Goal: Task Accomplishment & Management: Use online tool/utility

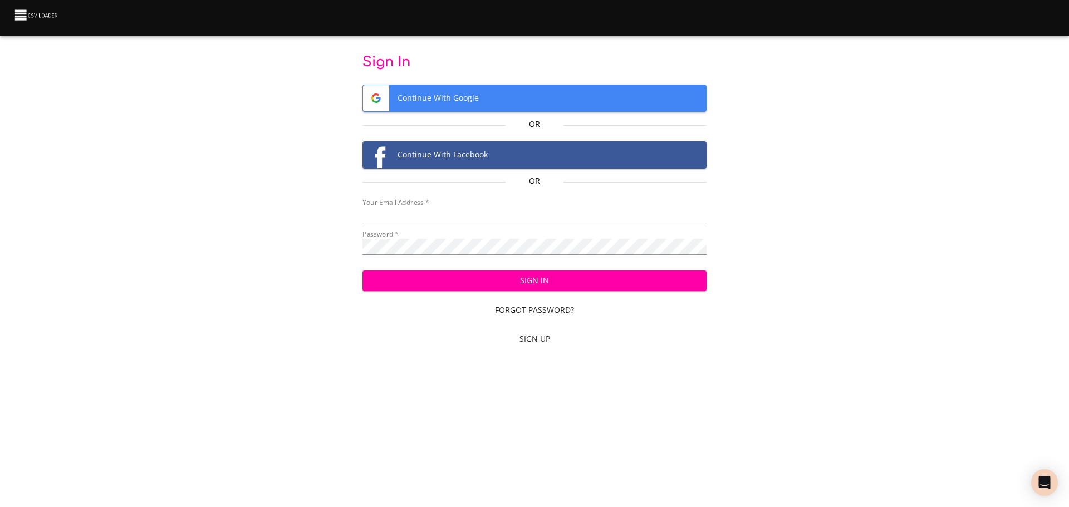
type input "[EMAIL_ADDRESS][DOMAIN_NAME]"
click at [639, 286] on span "Sign In" at bounding box center [534, 281] width 327 height 14
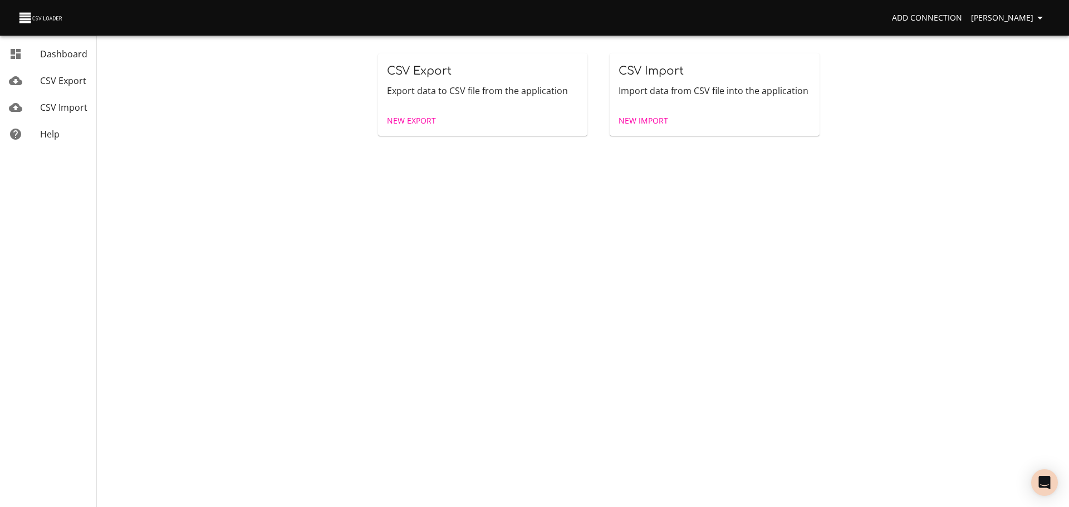
click at [646, 123] on span "New Import" at bounding box center [643, 121] width 50 height 14
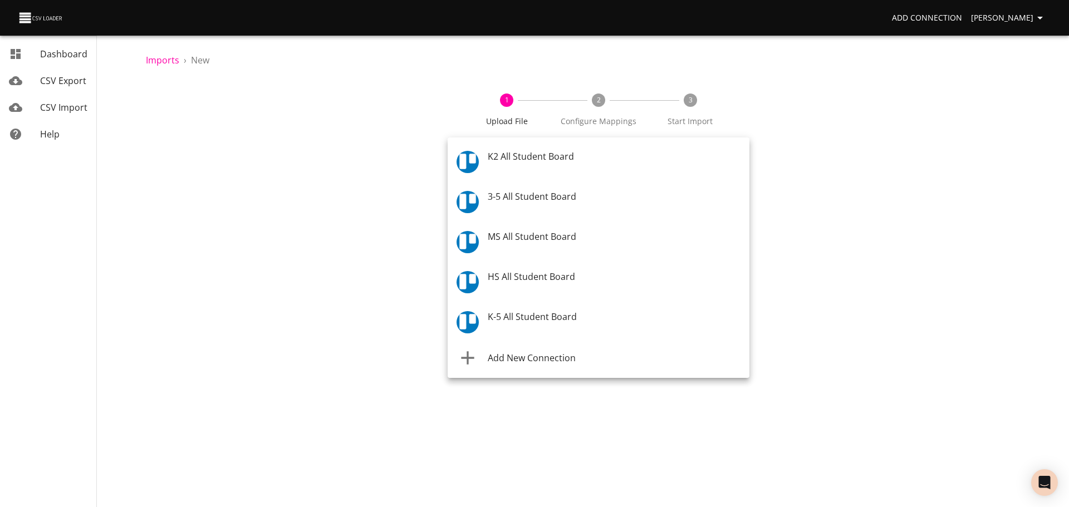
click at [513, 168] on body "Add Connection Celeste Claggett Dashboard CSV Export CSV Import Help Imports › …" at bounding box center [534, 253] width 1069 height 507
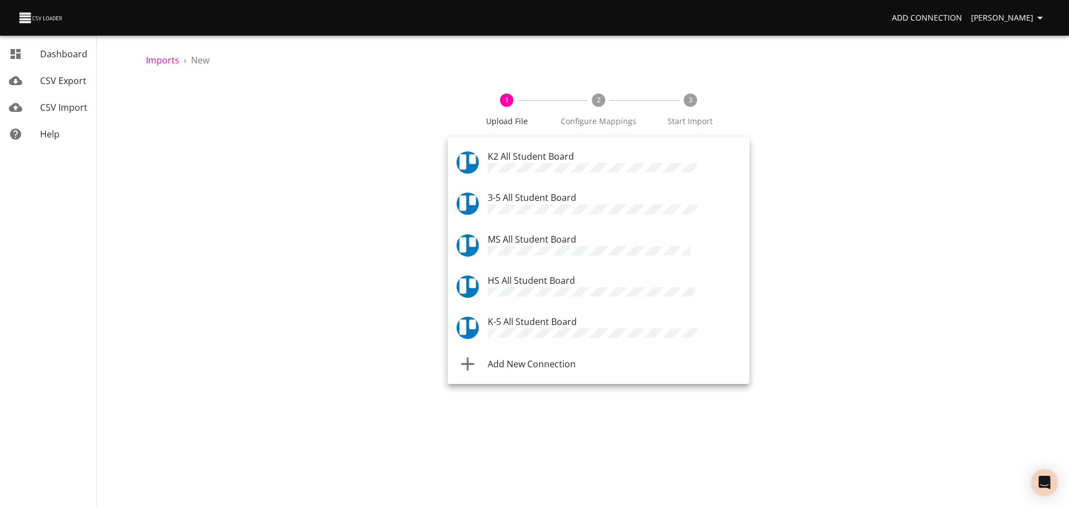
click at [515, 322] on span "K-5 All Student Board" at bounding box center [532, 322] width 89 height 12
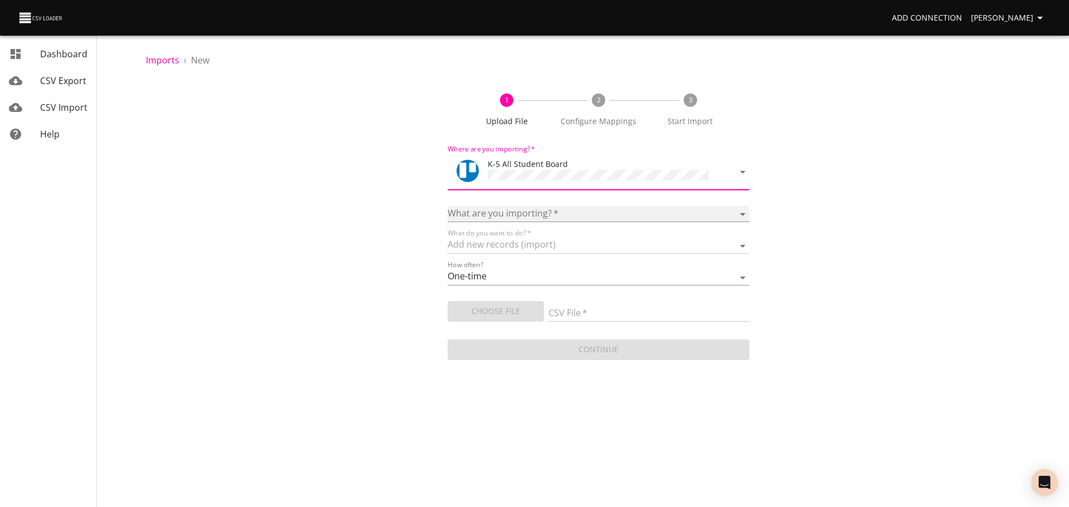
click at [511, 214] on select "Boards Cards Checkitems Checklists" at bounding box center [599, 214] width 302 height 16
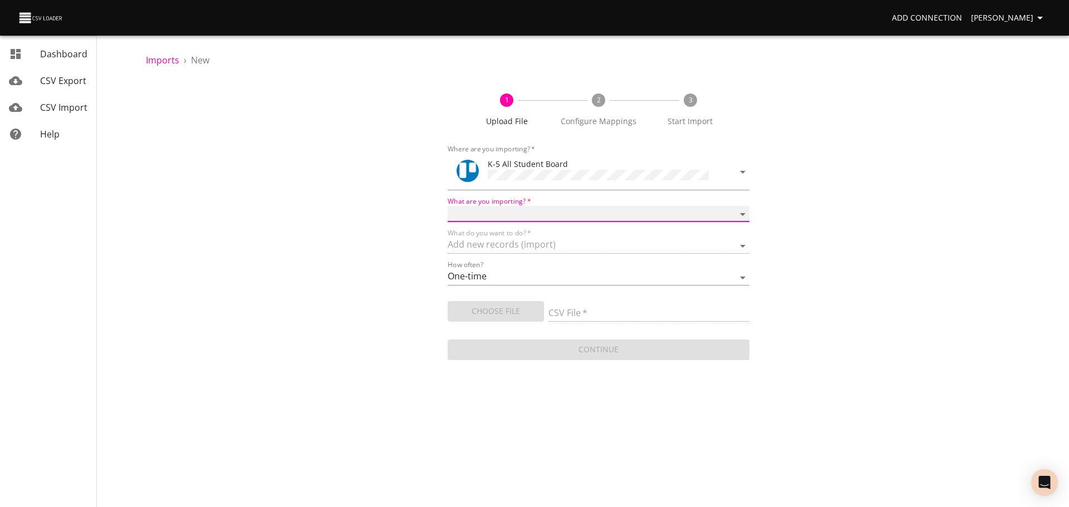
select select "cards"
click at [448, 206] on select "Boards Cards Checkitems Checklists" at bounding box center [599, 214] width 302 height 16
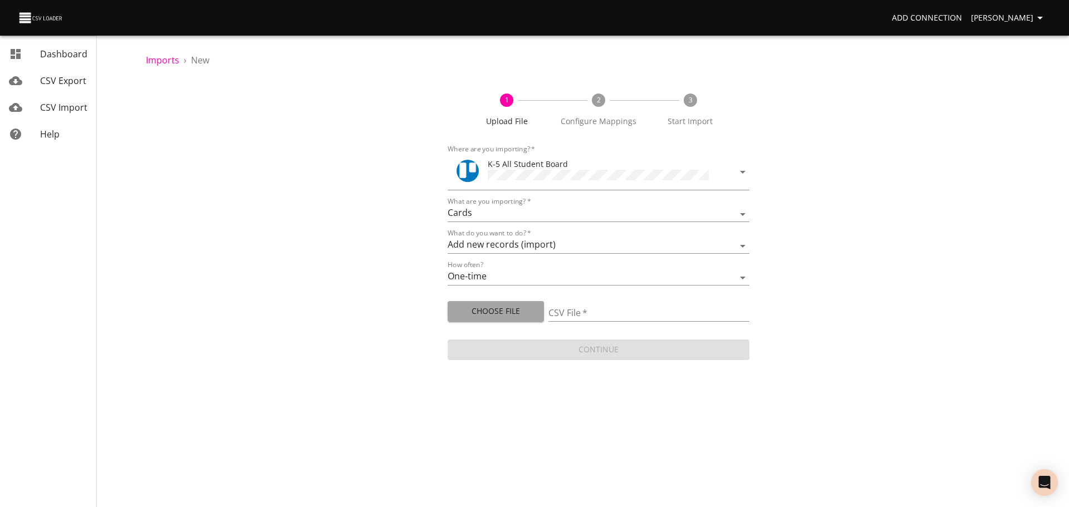
click at [495, 307] on span "Choose File" at bounding box center [495, 312] width 78 height 14
type input "ES 08202025.csv"
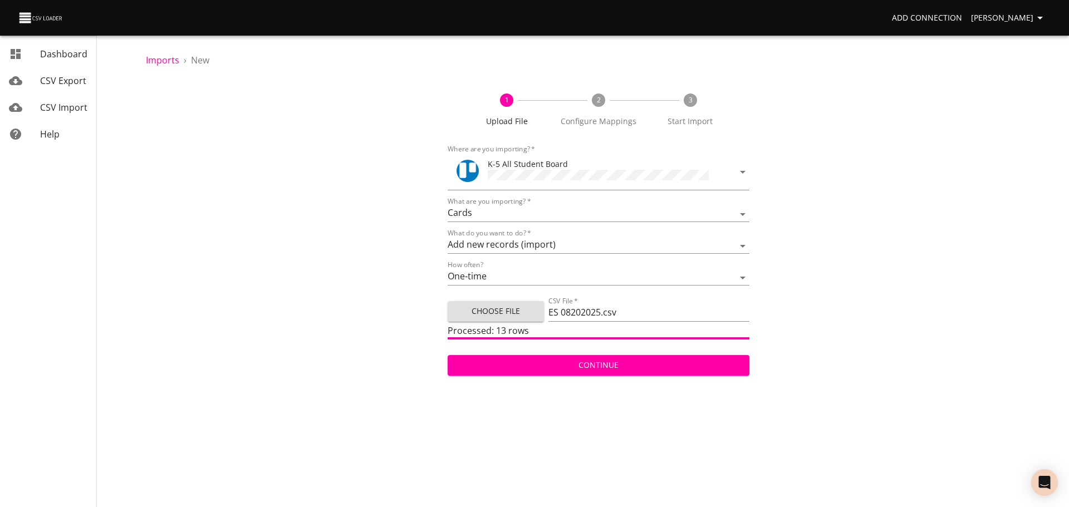
click at [704, 367] on span "Continue" at bounding box center [598, 366] width 284 height 14
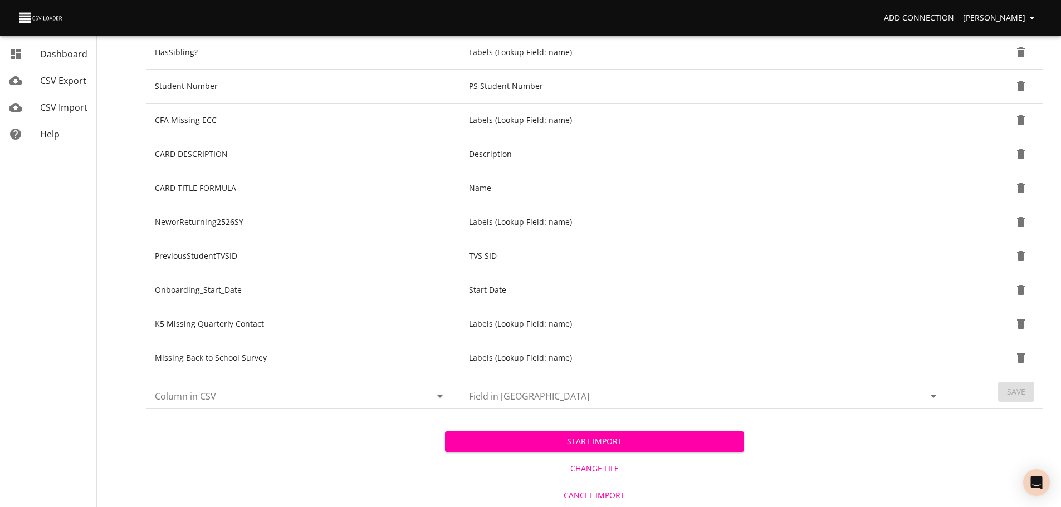
scroll to position [362, 0]
click at [436, 395] on icon "Open" at bounding box center [439, 395] width 13 height 13
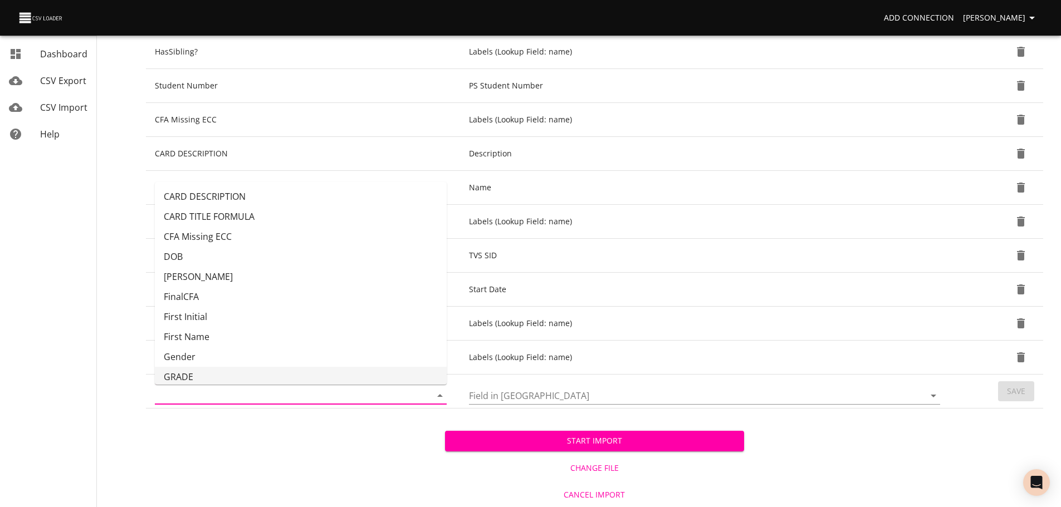
click at [364, 367] on li "GRADE" at bounding box center [301, 377] width 292 height 20
type input "GRADE"
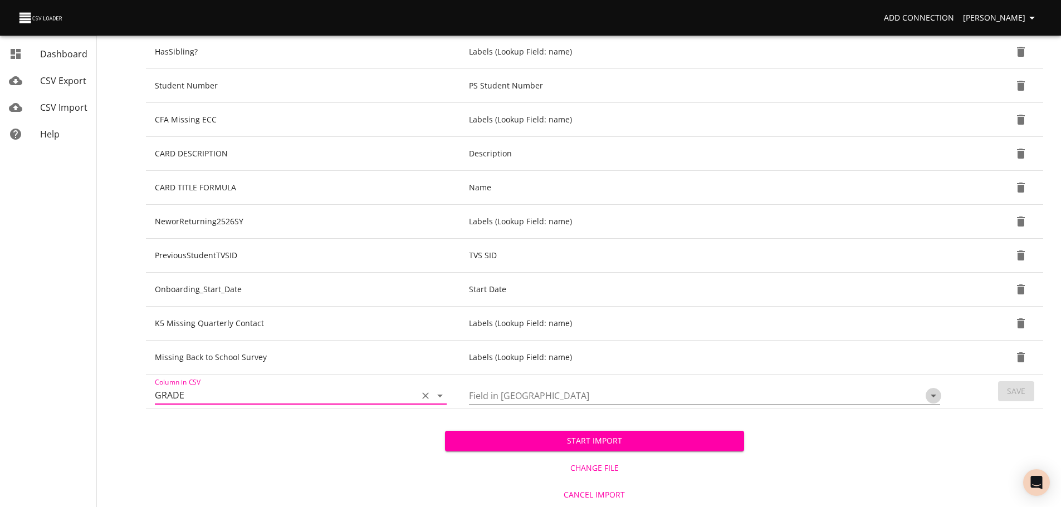
click at [937, 399] on icon "Open" at bounding box center [932, 395] width 13 height 13
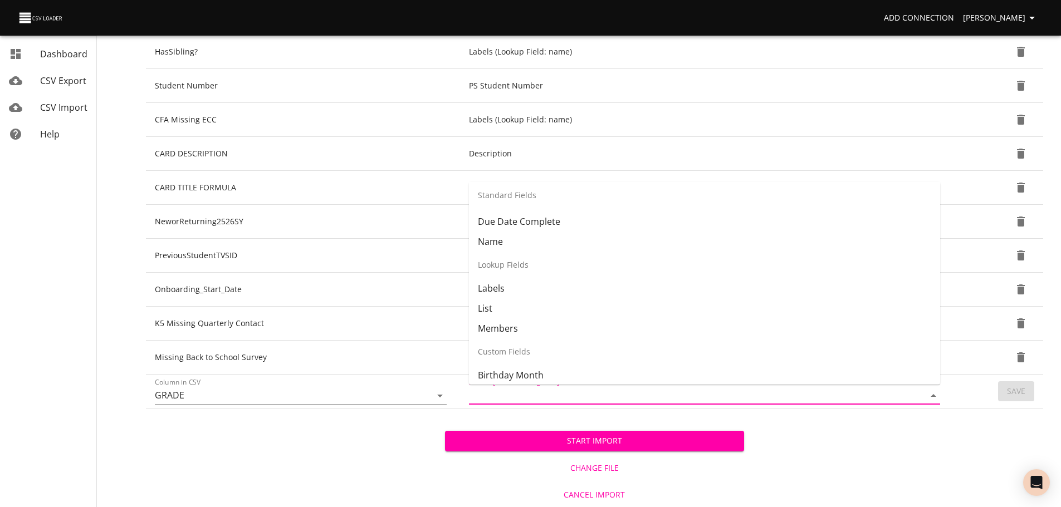
scroll to position [106, 0]
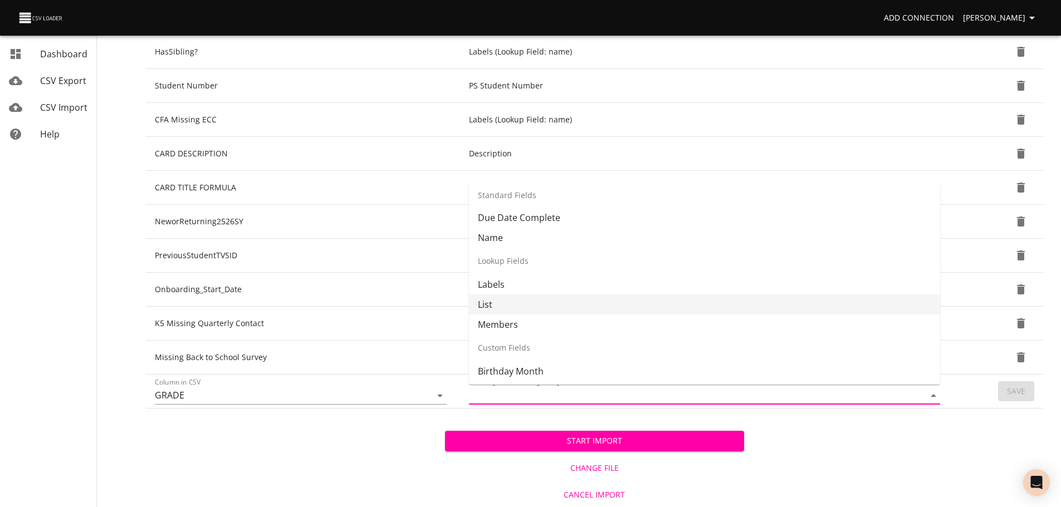
click at [813, 309] on li "List" at bounding box center [704, 304] width 471 height 20
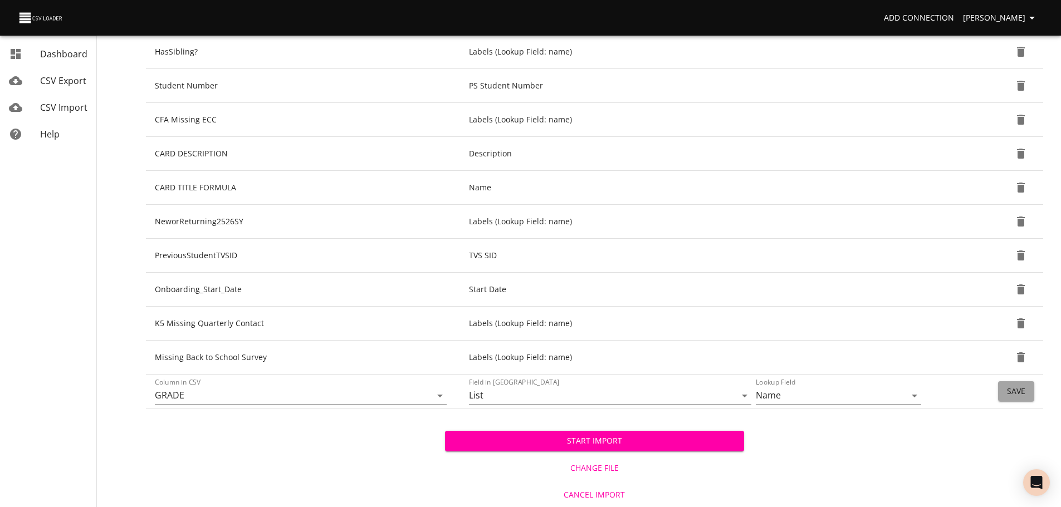
click at [1015, 396] on span "Save" at bounding box center [1016, 392] width 18 height 14
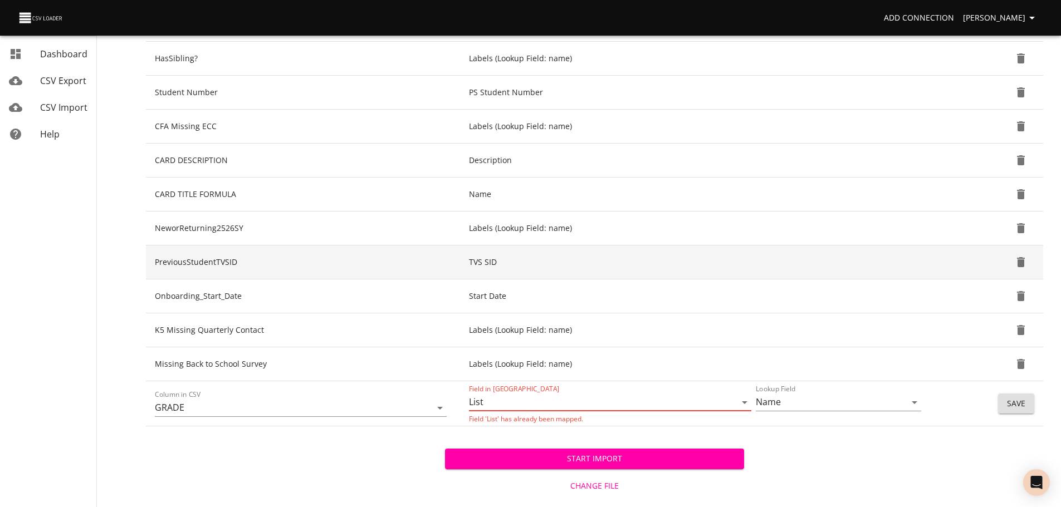
scroll to position [361, 0]
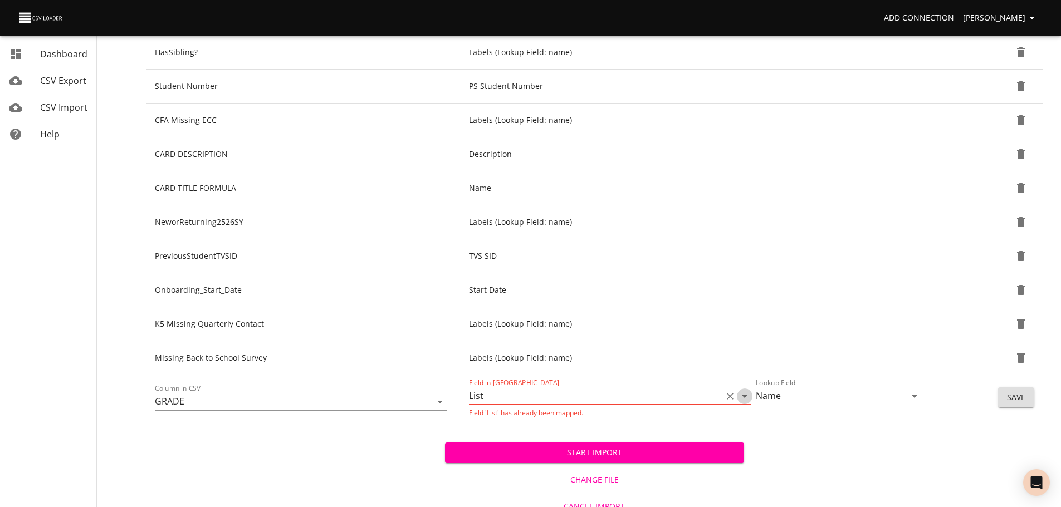
click at [740, 403] on icon "Open" at bounding box center [744, 396] width 13 height 13
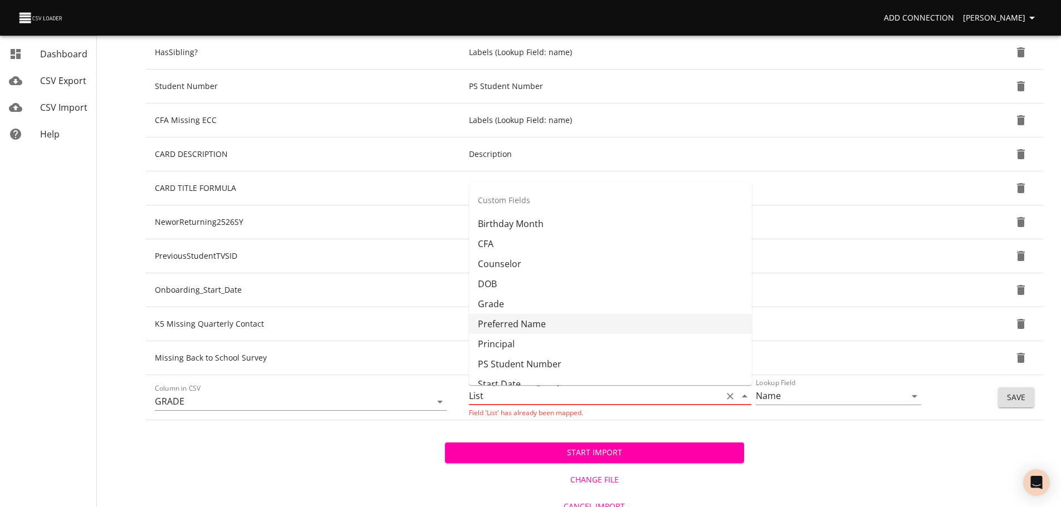
scroll to position [254, 0]
click at [650, 295] on li "Grade" at bounding box center [610, 303] width 283 height 20
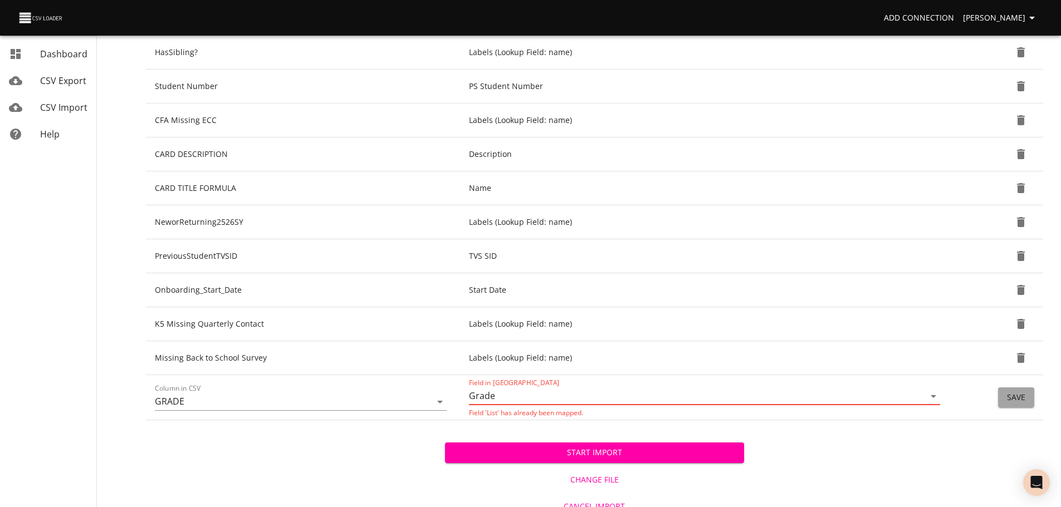
click at [1011, 399] on span "Save" at bounding box center [1016, 398] width 18 height 14
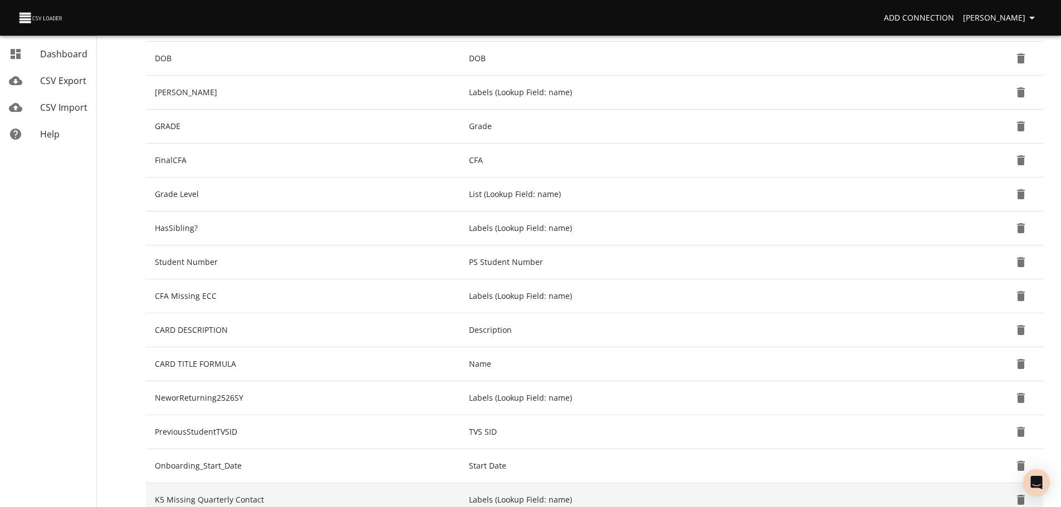
scroll to position [179, 0]
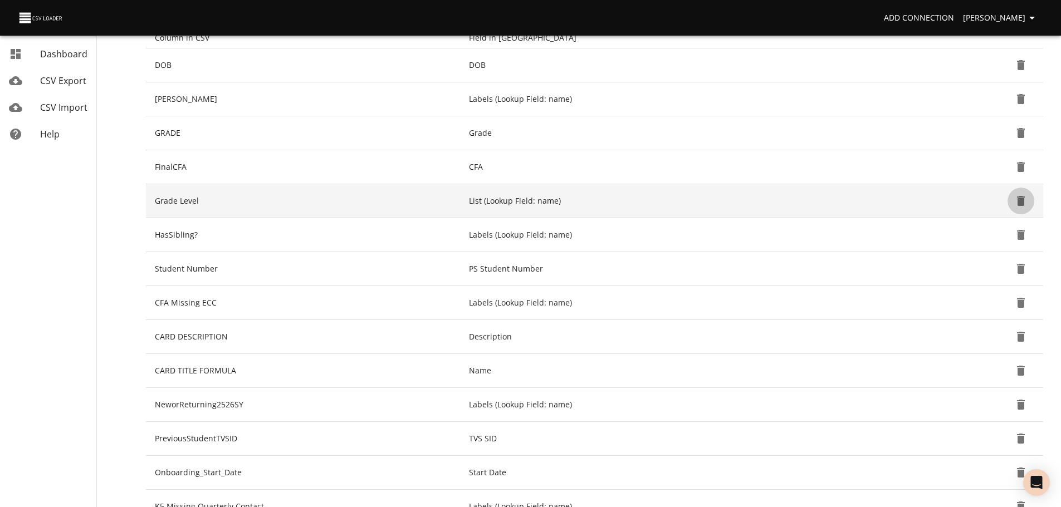
click at [1016, 196] on icon "Delete" at bounding box center [1020, 200] width 13 height 13
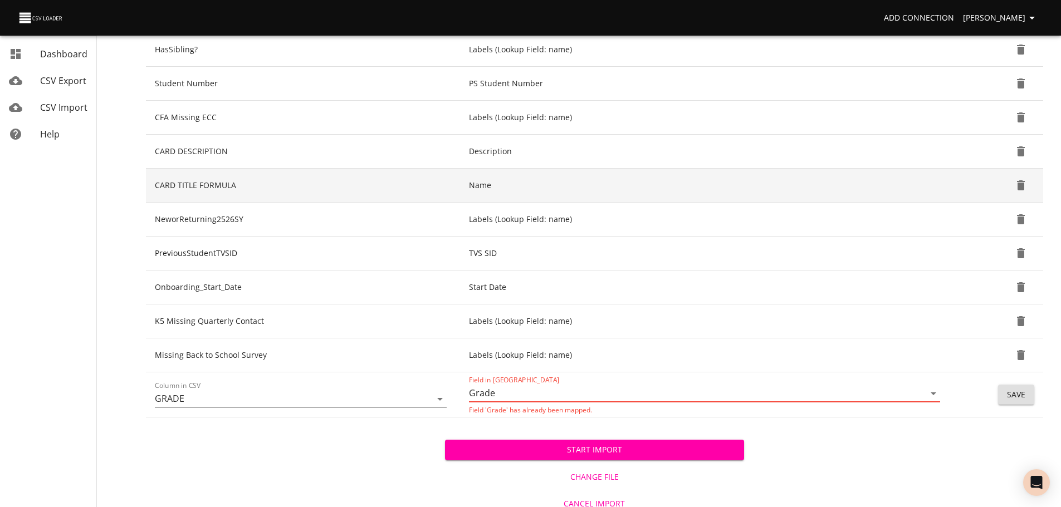
scroll to position [340, 0]
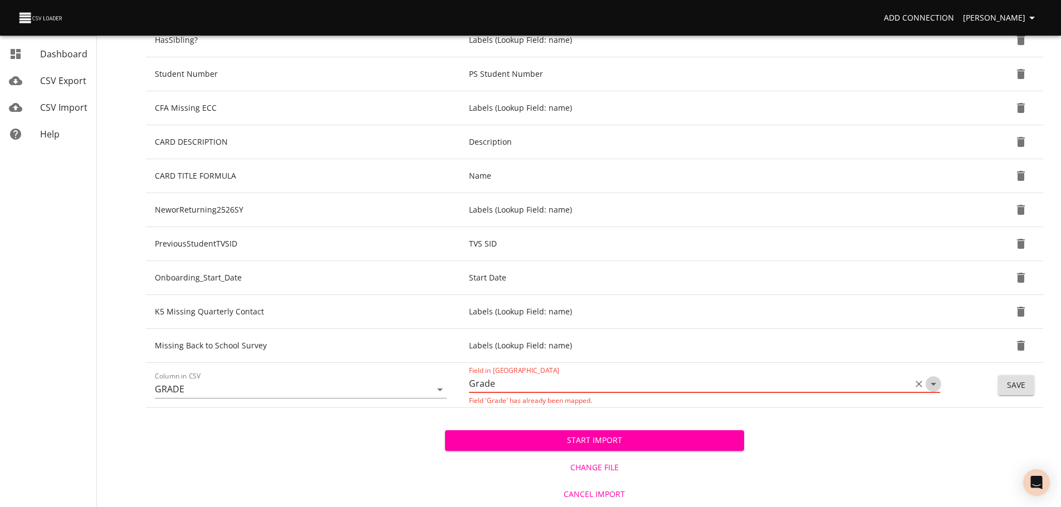
click at [931, 383] on icon "Open" at bounding box center [932, 383] width 13 height 13
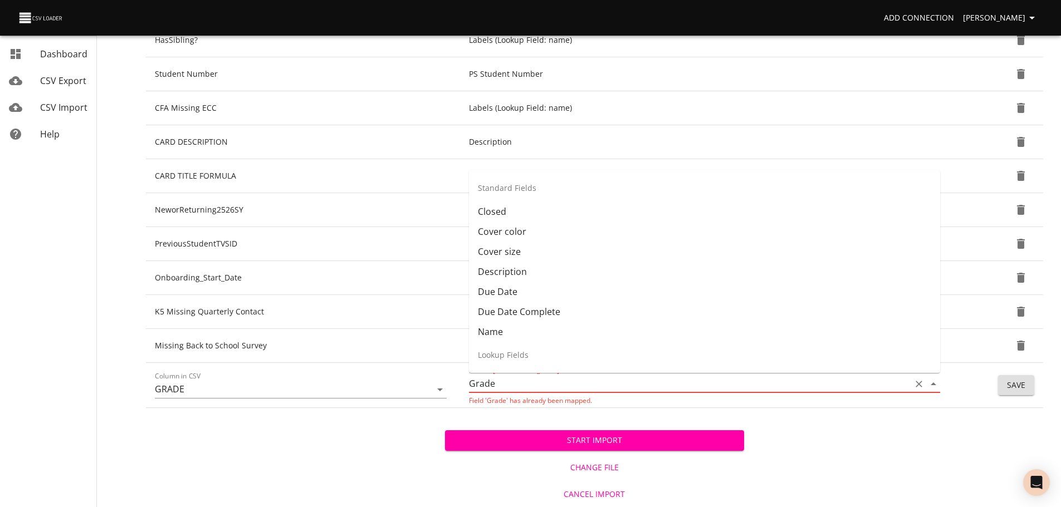
scroll to position [183, 0]
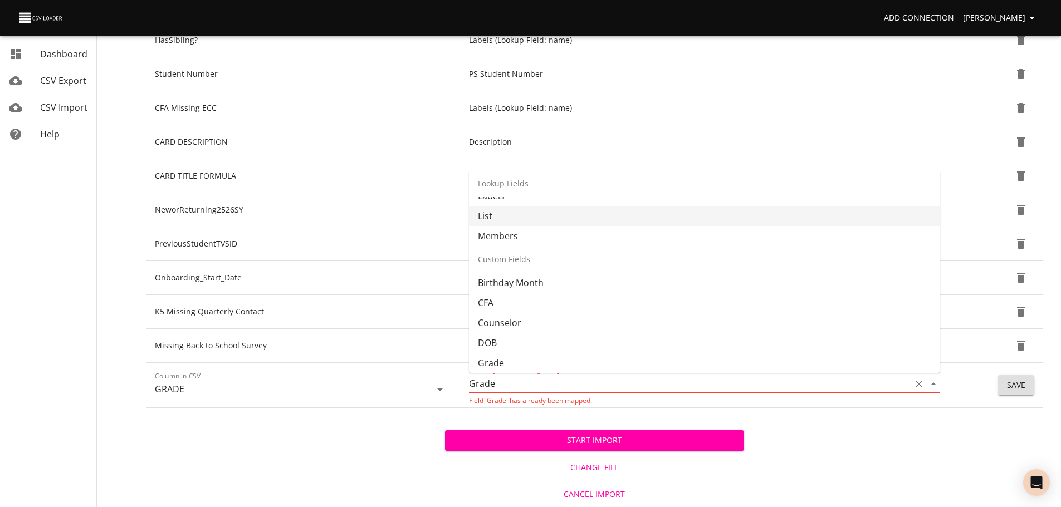
click at [788, 223] on li "List" at bounding box center [704, 216] width 471 height 20
type input "List"
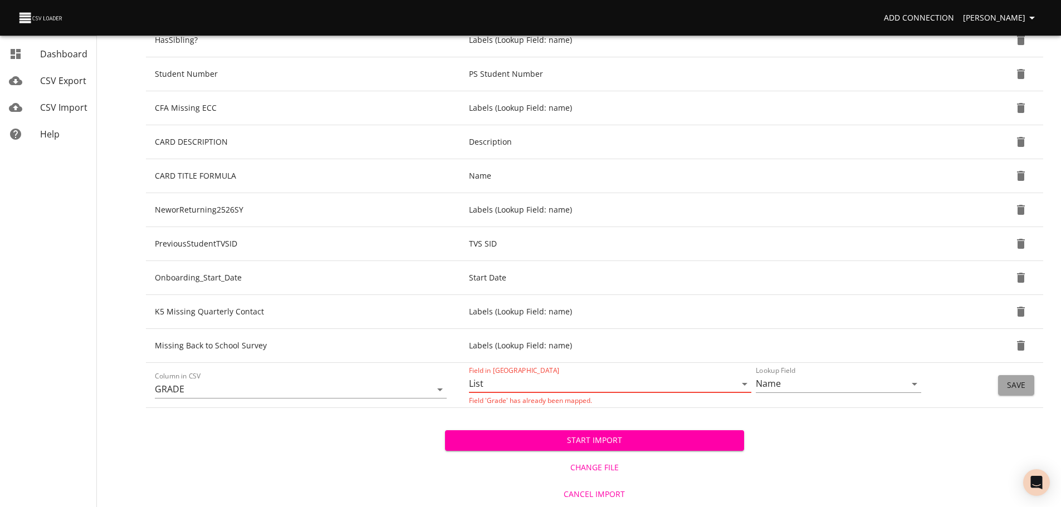
click at [1023, 386] on span "Save" at bounding box center [1016, 386] width 18 height 14
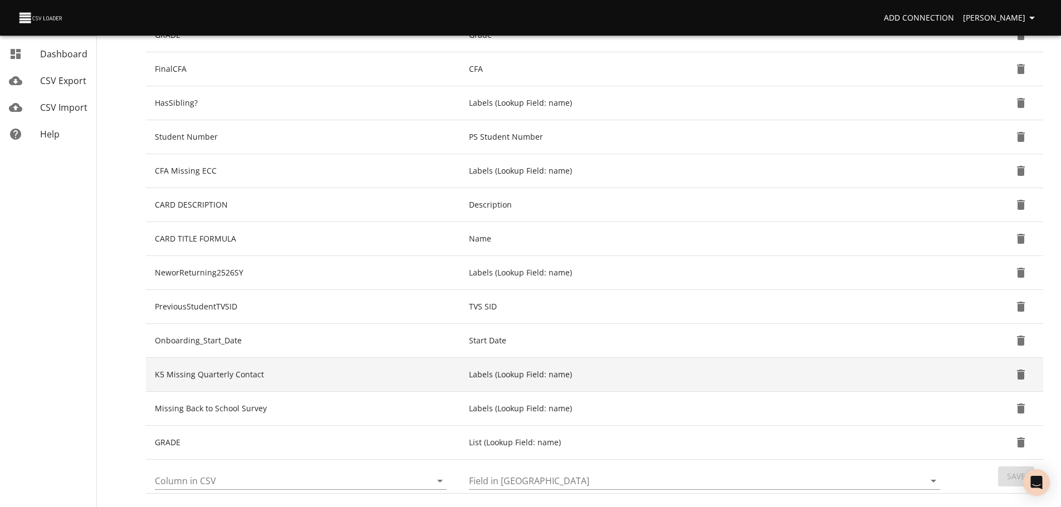
scroll to position [275, 0]
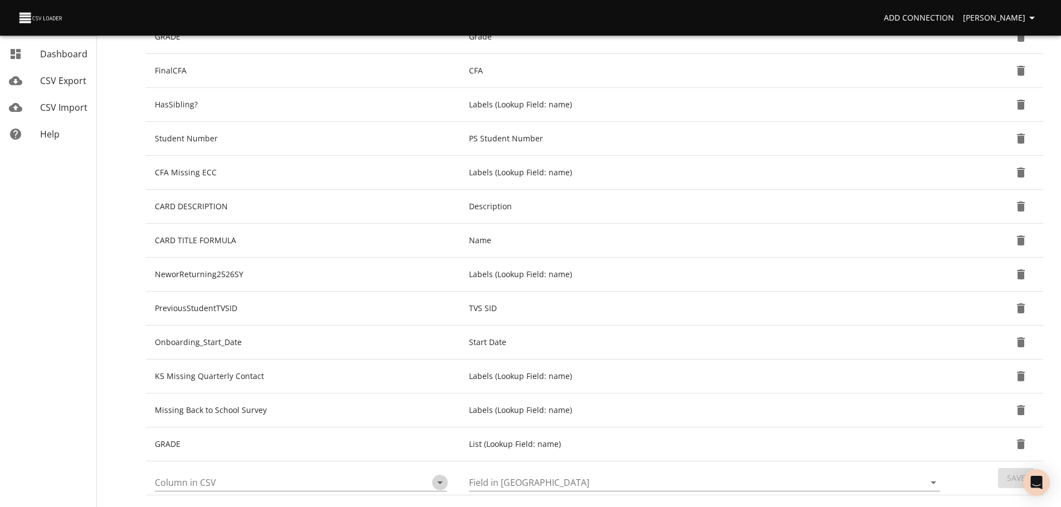
click at [439, 482] on icon "Open" at bounding box center [440, 483] width 6 height 3
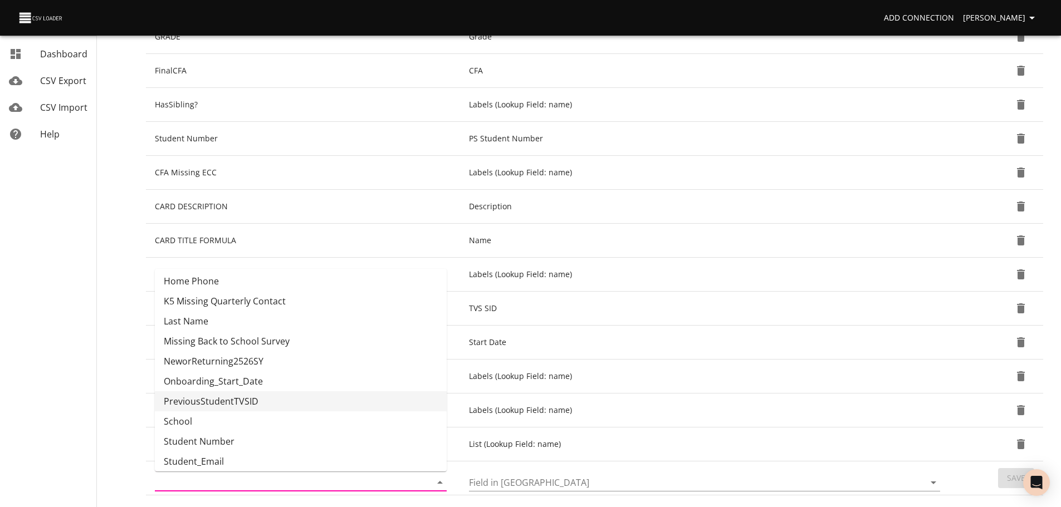
scroll to position [247, 0]
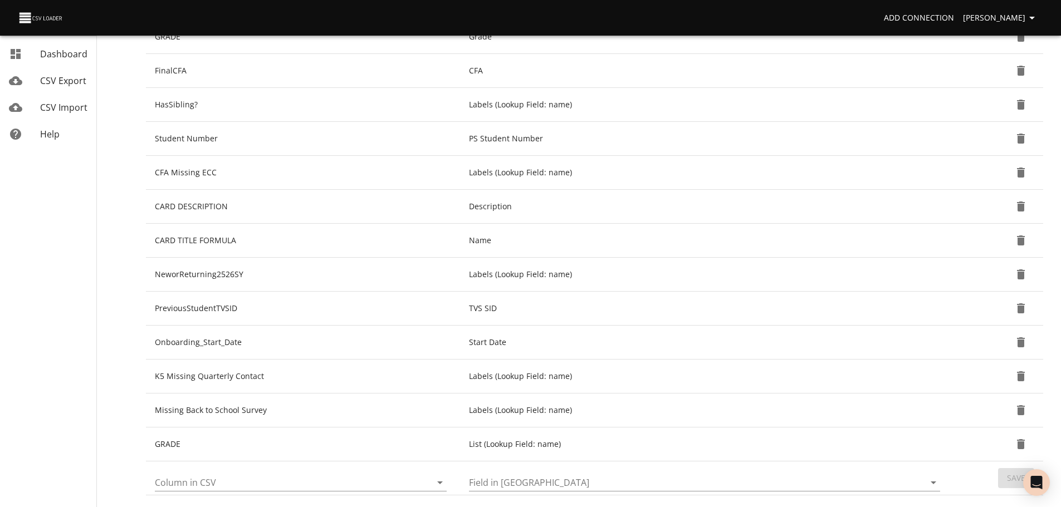
click at [99, 399] on nav "Dashboard CSV Export CSV Import Help" at bounding box center [64, 160] width 128 height 870
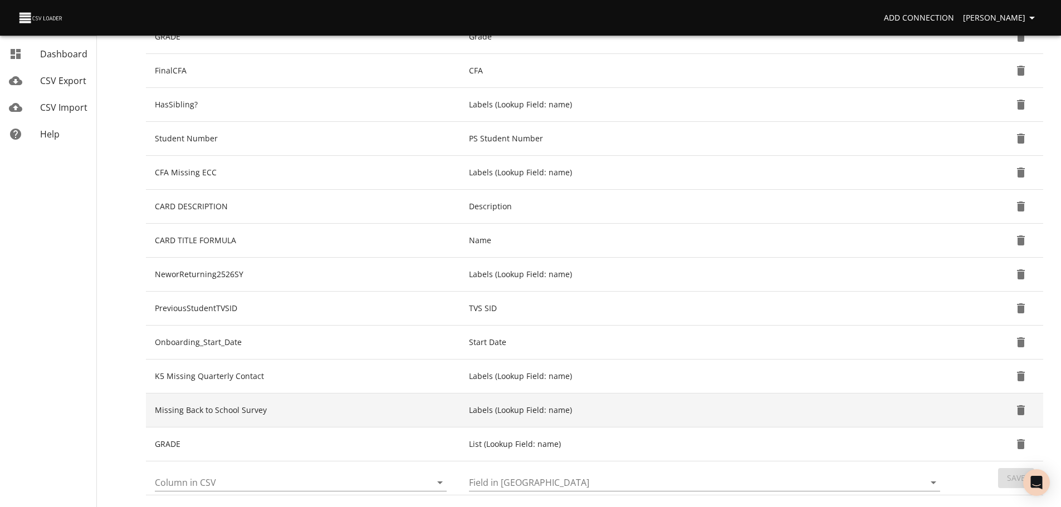
scroll to position [362, 0]
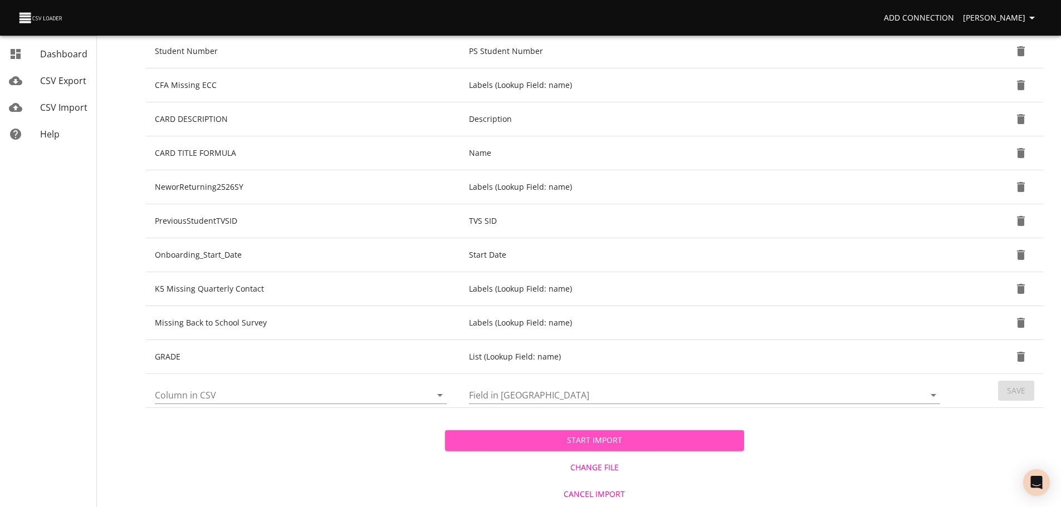
click at [504, 435] on span "Start Import" at bounding box center [594, 441] width 281 height 14
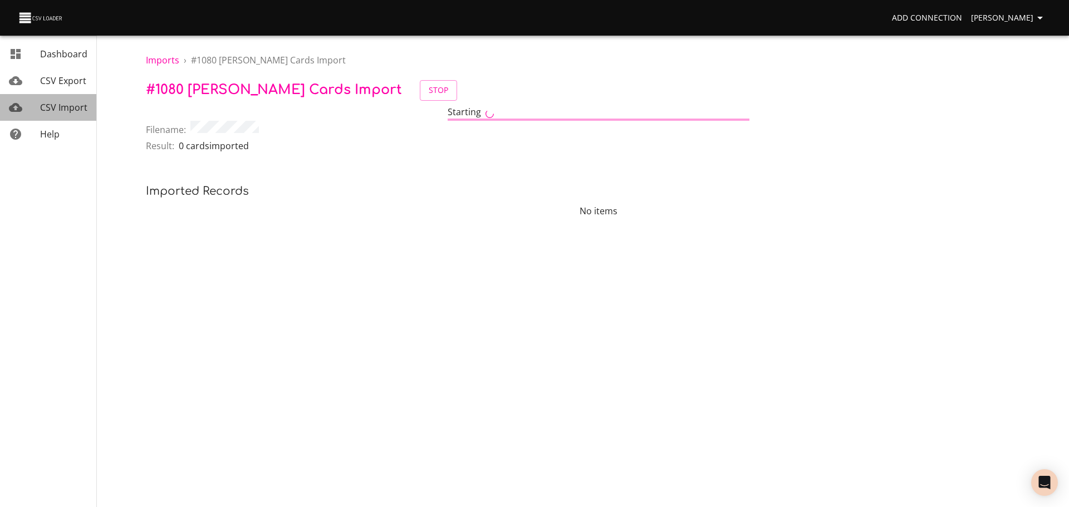
click at [65, 107] on span "CSV Import" at bounding box center [63, 107] width 47 height 12
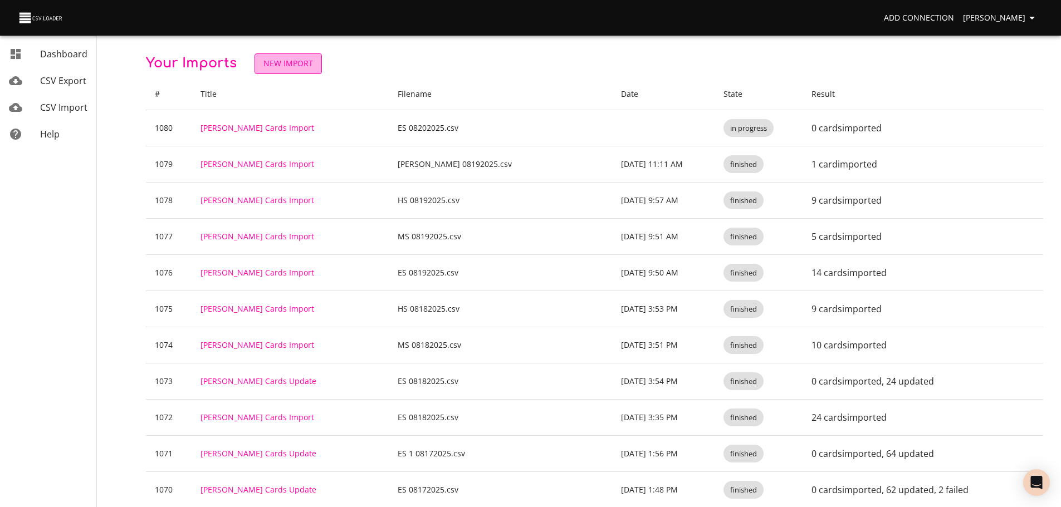
click at [290, 56] on link "New Import" at bounding box center [287, 63] width 67 height 21
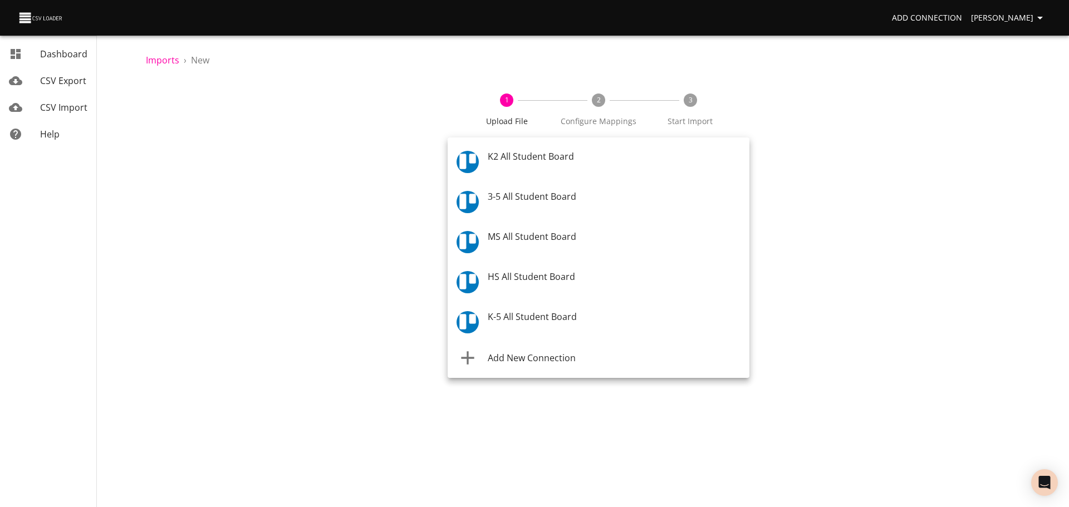
click at [551, 155] on body "Add Connection Celeste Claggett Dashboard CSV Export CSV Import Help Imports › …" at bounding box center [534, 253] width 1069 height 507
click at [555, 234] on span "MS All Student Board" at bounding box center [532, 238] width 89 height 12
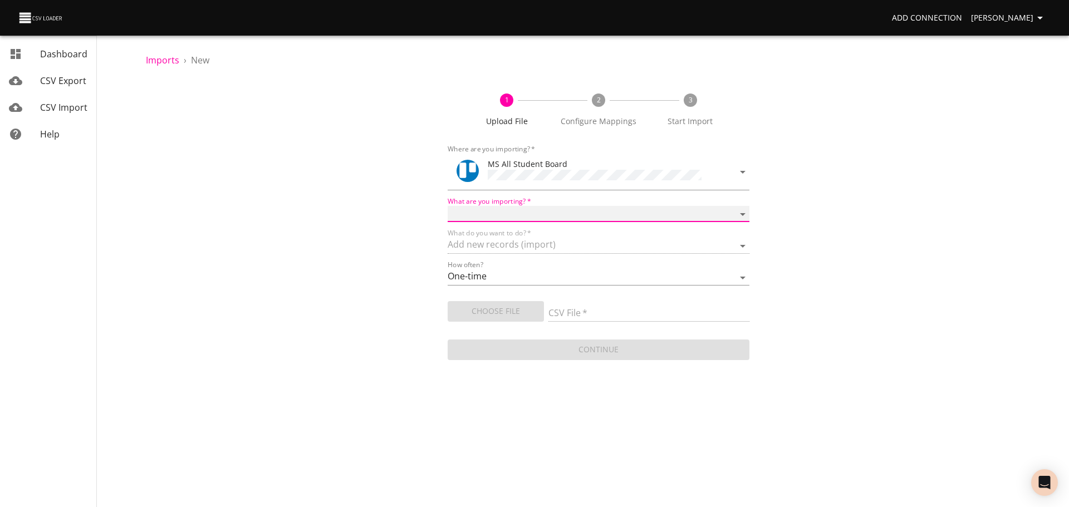
click at [543, 213] on select "Boards Cards Checkitems Checklists" at bounding box center [599, 214] width 302 height 16
select select "cards"
click at [448, 206] on select "Boards Cards Checkitems Checklists" at bounding box center [599, 214] width 302 height 16
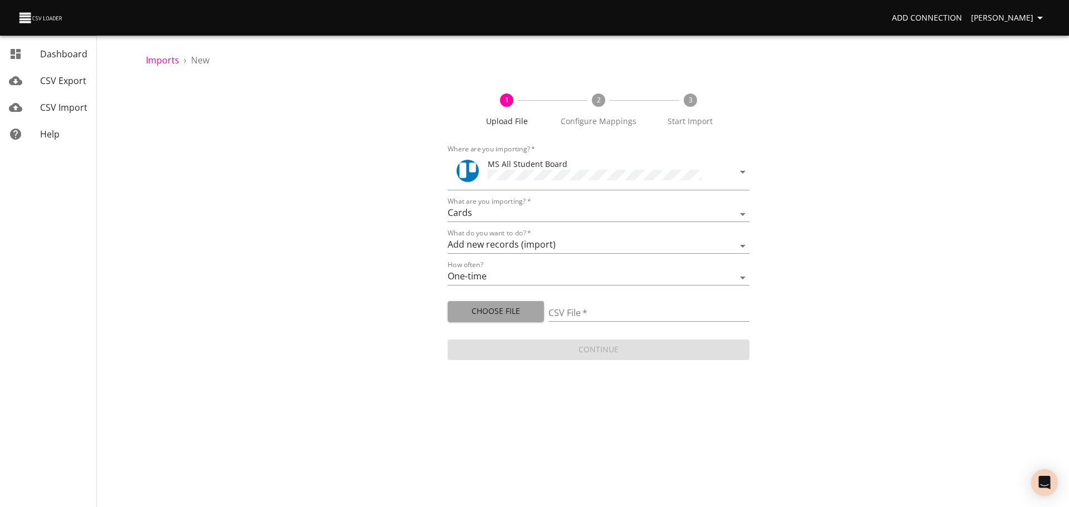
click at [507, 307] on span "Choose File" at bounding box center [495, 312] width 78 height 14
type input "MS 08202025.csv"
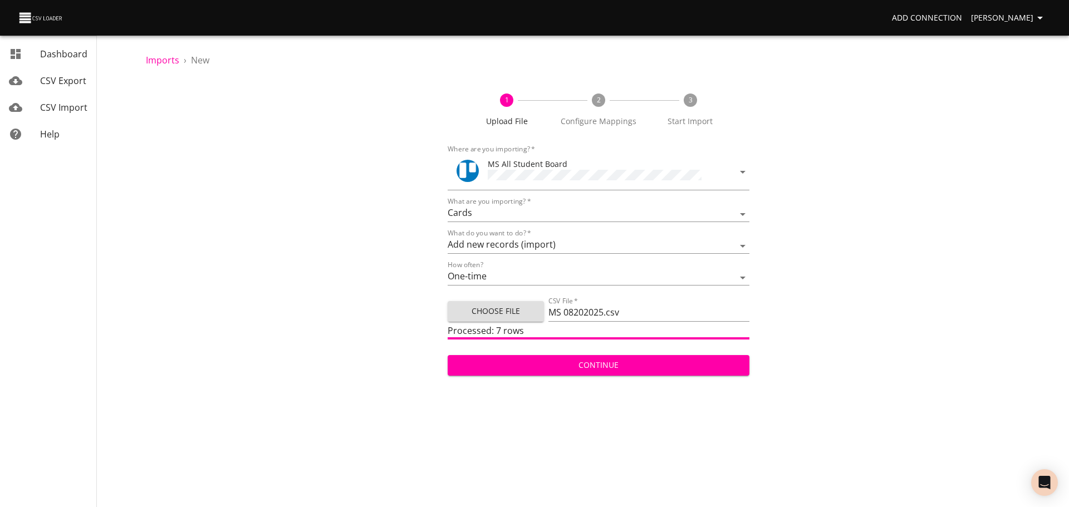
click at [647, 365] on span "Continue" at bounding box center [598, 366] width 284 height 14
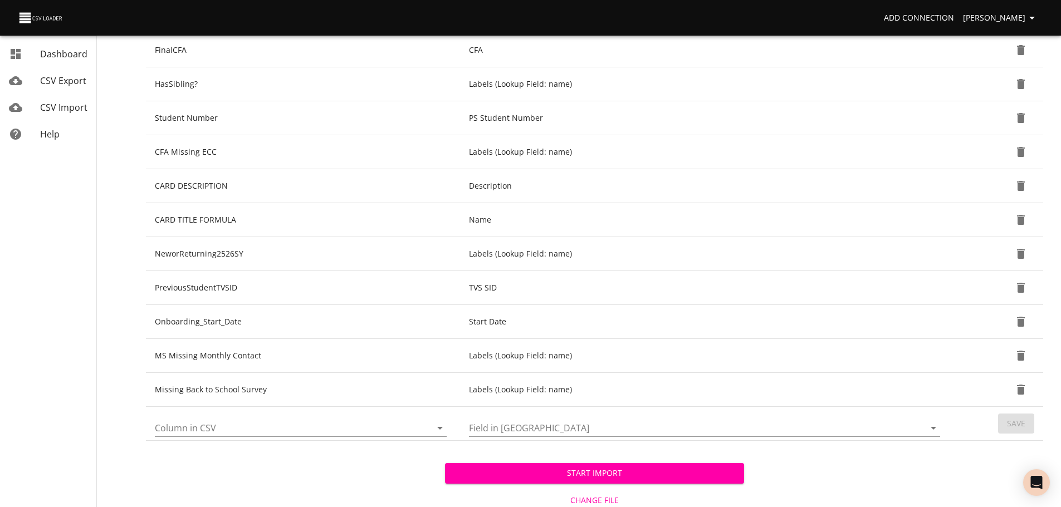
scroll to position [296, 0]
click at [437, 426] on icon "Open" at bounding box center [439, 427] width 13 height 13
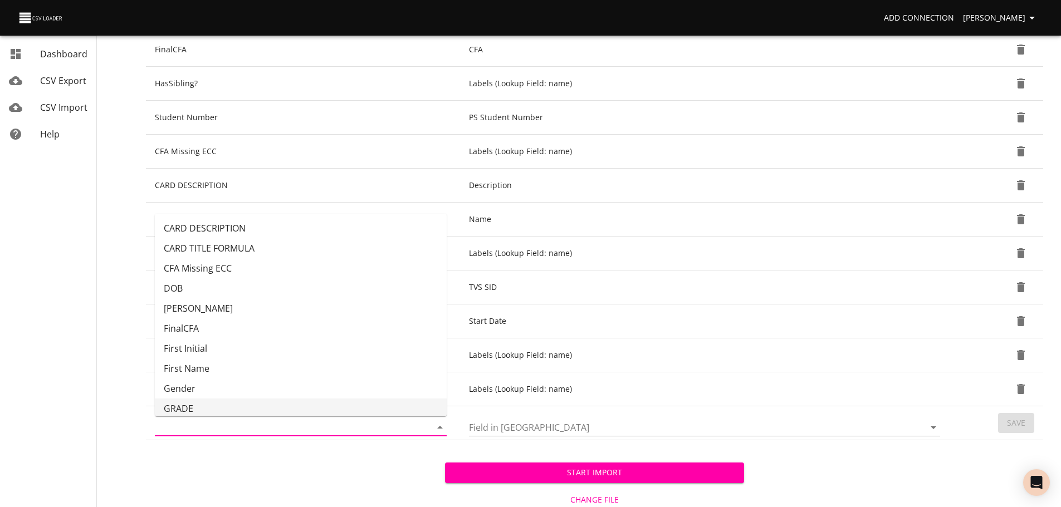
click at [363, 399] on li "GRADE" at bounding box center [301, 409] width 292 height 20
type input "GRADE"
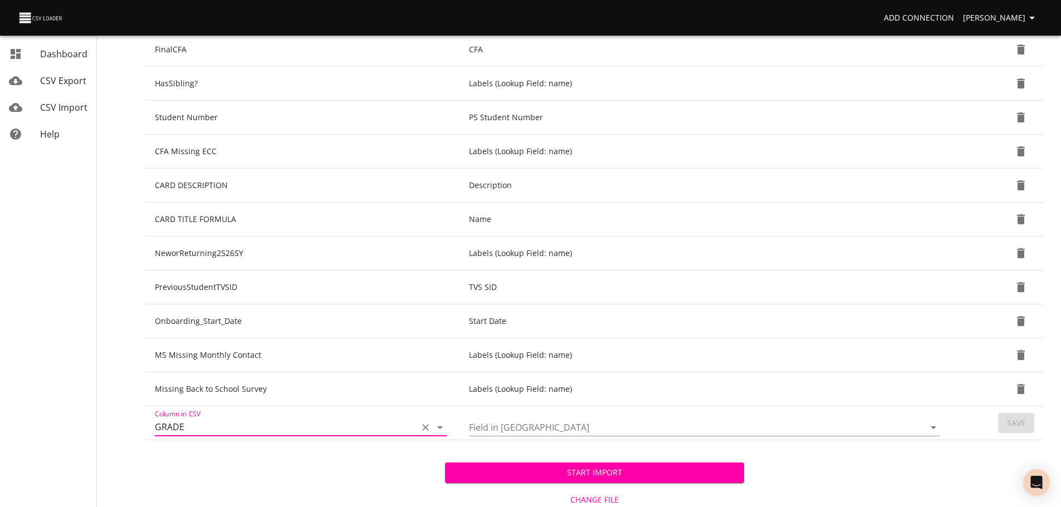
click at [937, 426] on icon "Open" at bounding box center [932, 427] width 13 height 13
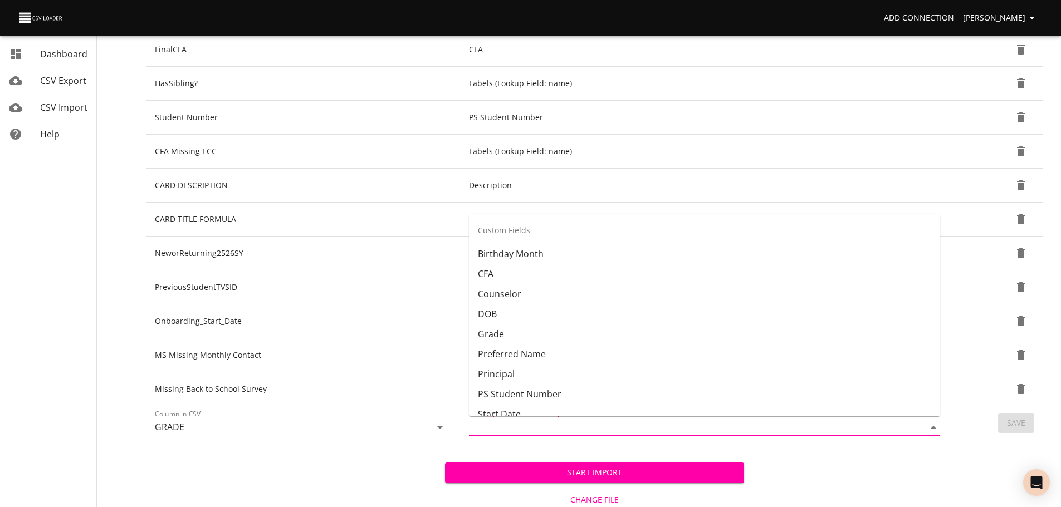
scroll to position [260, 0]
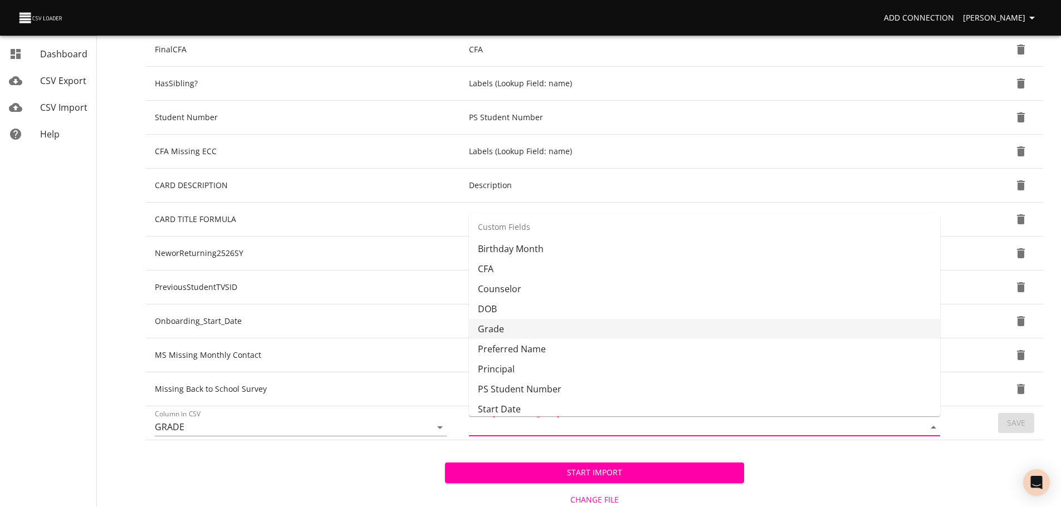
click at [817, 337] on li "Grade" at bounding box center [704, 329] width 471 height 20
type input "Grade"
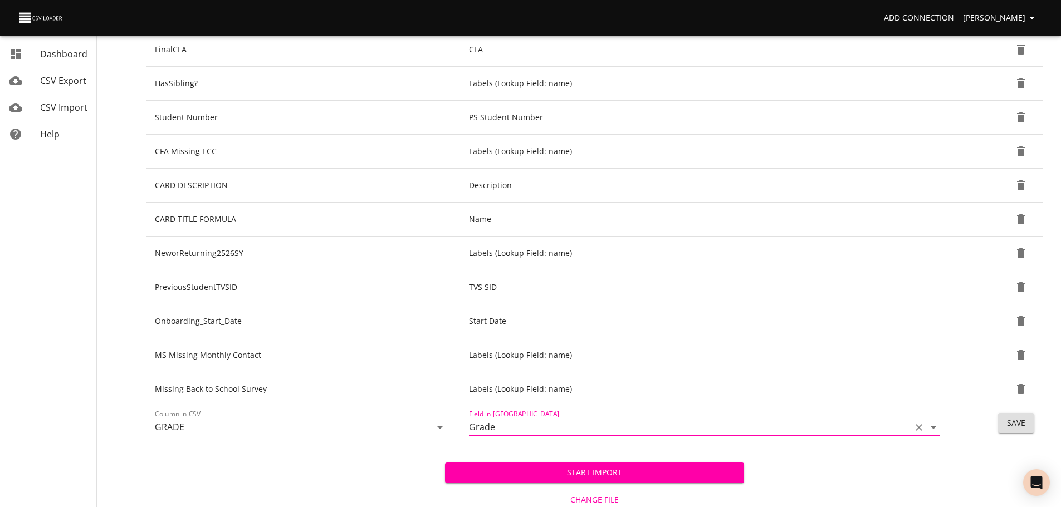
click at [1003, 431] on button "Save" at bounding box center [1016, 423] width 36 height 21
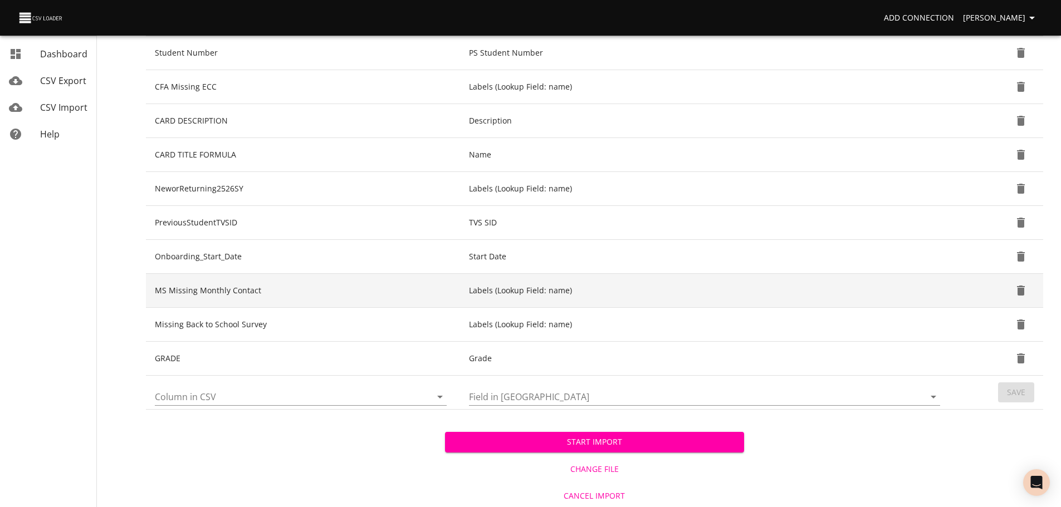
scroll to position [362, 0]
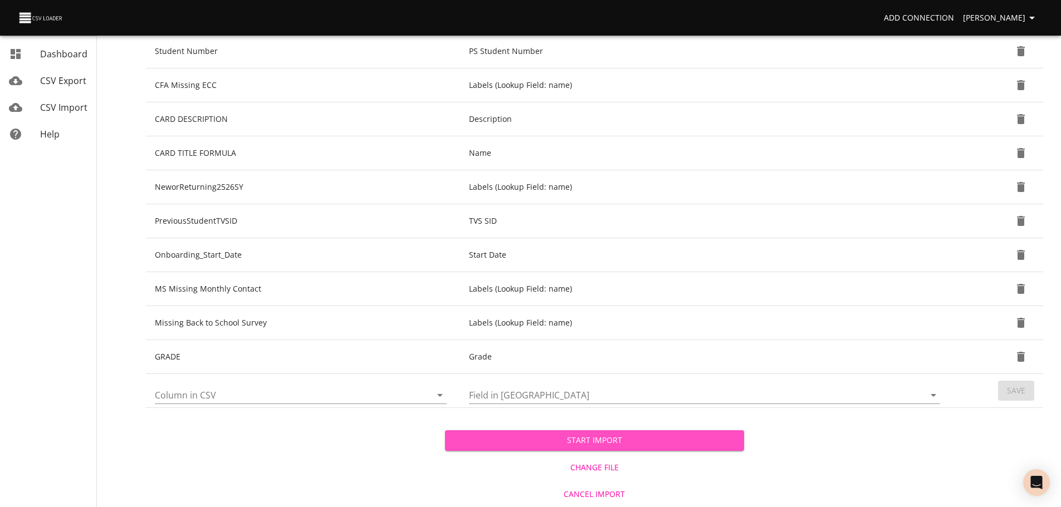
click at [581, 438] on span "Start Import" at bounding box center [594, 441] width 281 height 14
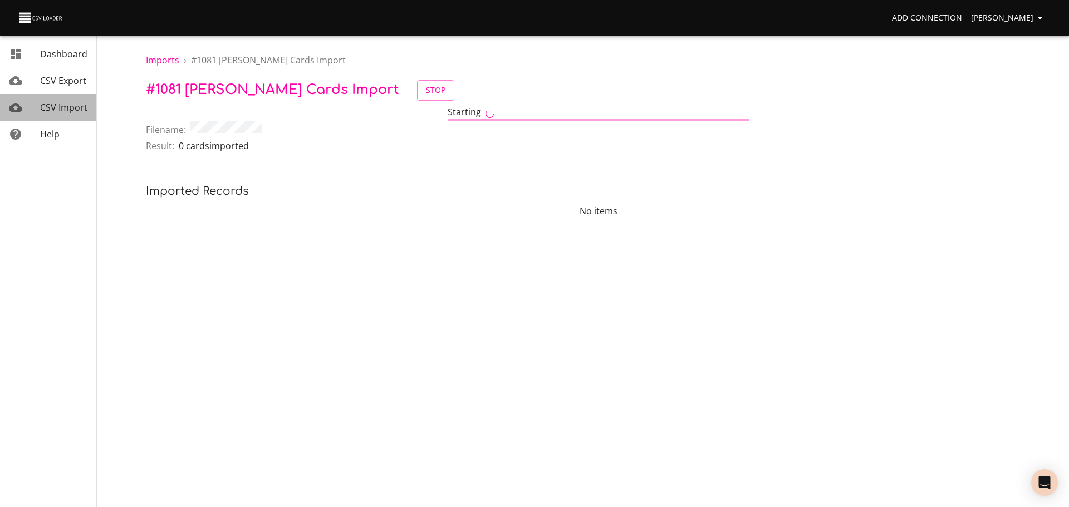
click at [40, 104] on span "CSV Import" at bounding box center [63, 107] width 47 height 12
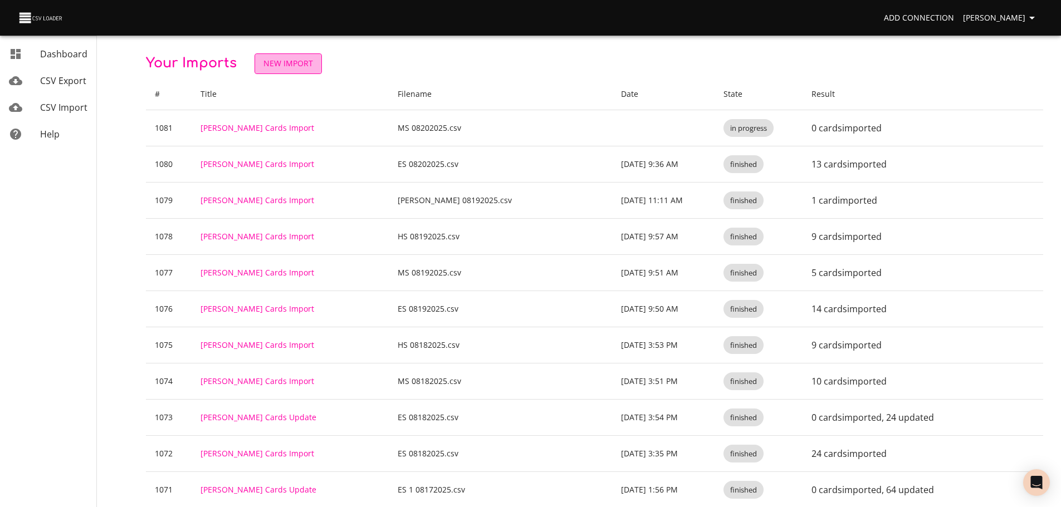
click at [289, 62] on span "New Import" at bounding box center [288, 64] width 50 height 14
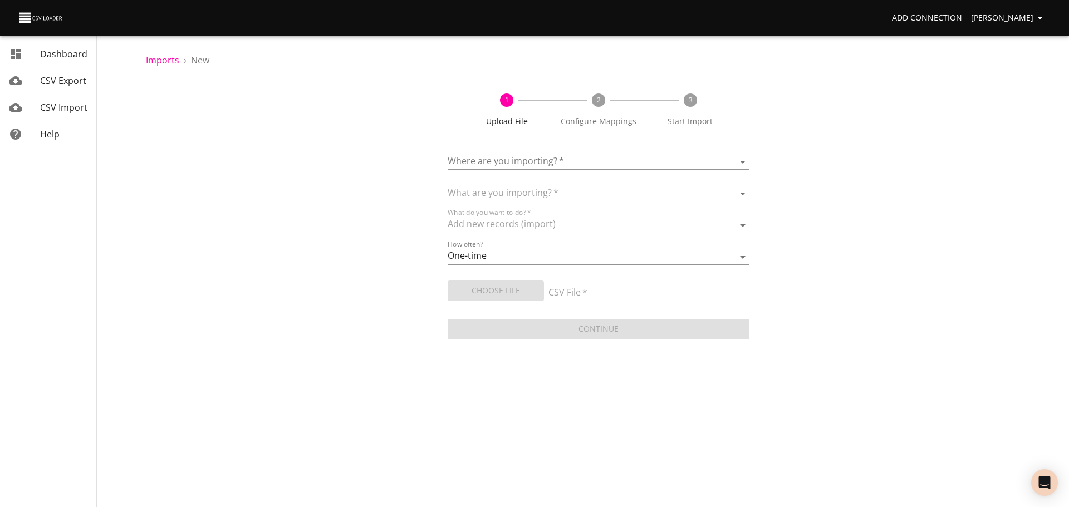
click at [526, 173] on form "Where are you importing?   * ​ What are you importing?   * What do you want to …" at bounding box center [599, 241] width 302 height 202
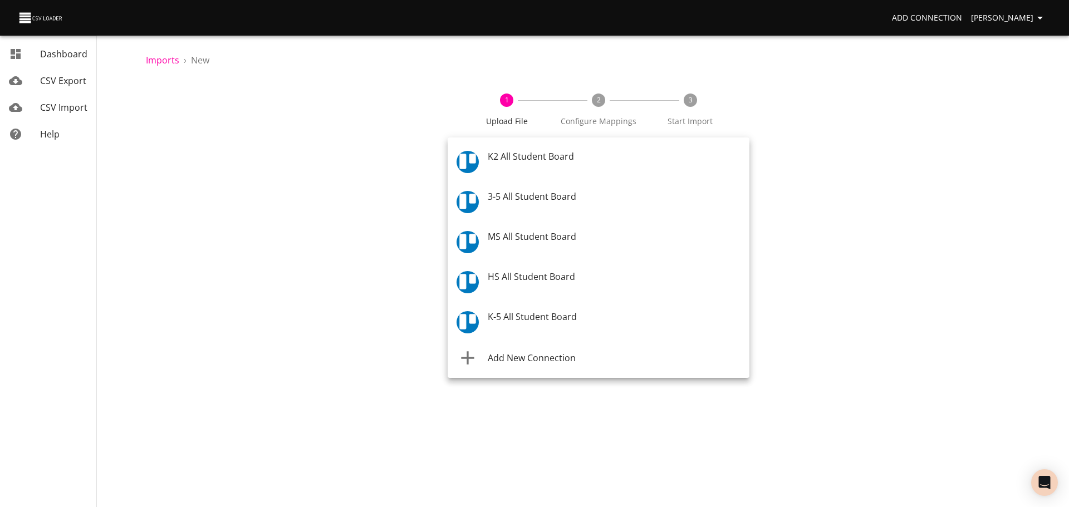
click at [528, 167] on body "Add Connection Celeste Claggett Dashboard CSV Export CSV Import Help Imports › …" at bounding box center [534, 253] width 1069 height 507
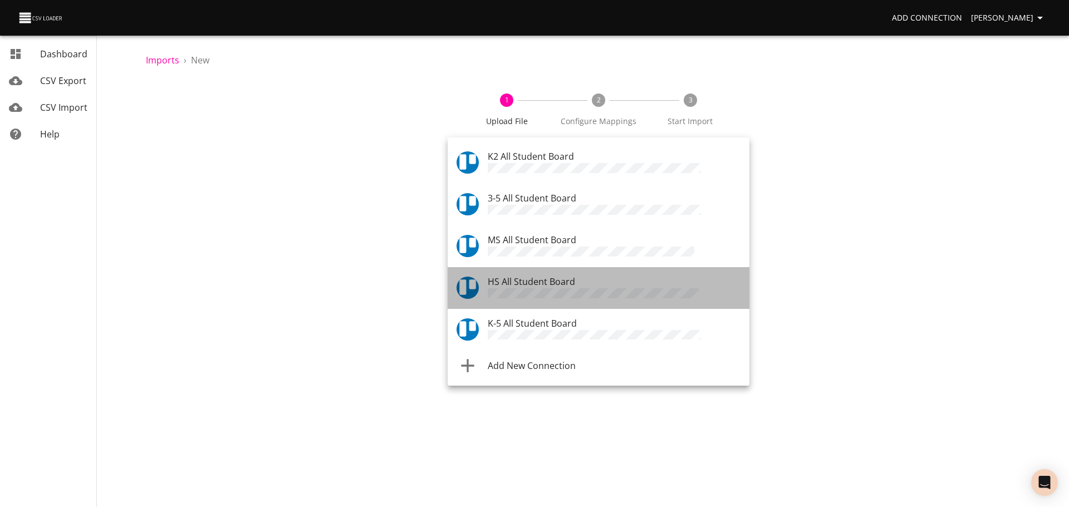
click at [547, 276] on span "HS All Student Board" at bounding box center [531, 282] width 87 height 12
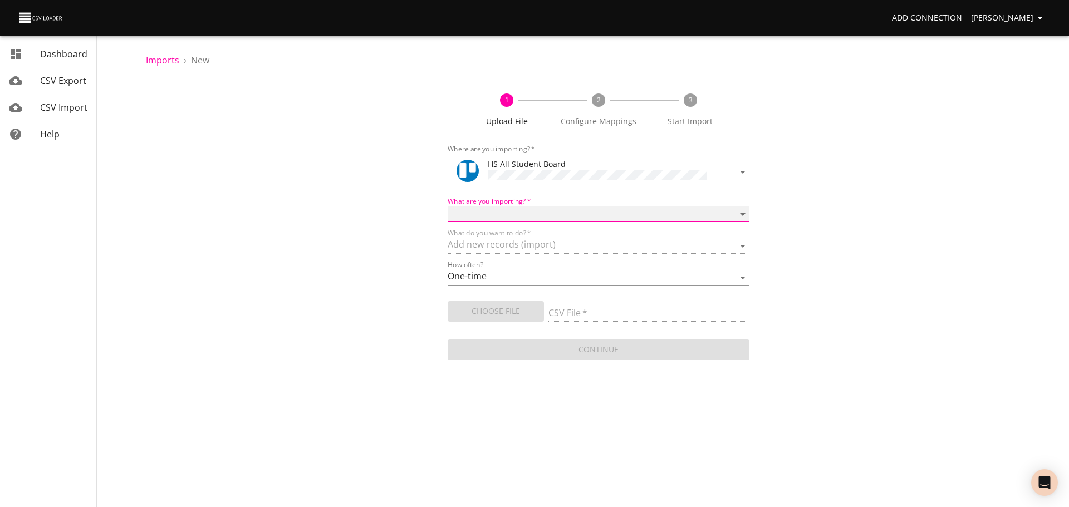
click at [541, 215] on select "Boards Cards Checkitems Checklists" at bounding box center [599, 214] width 302 height 16
select select "cards"
click at [448, 206] on select "Boards Cards Checkitems Checklists" at bounding box center [599, 214] width 302 height 16
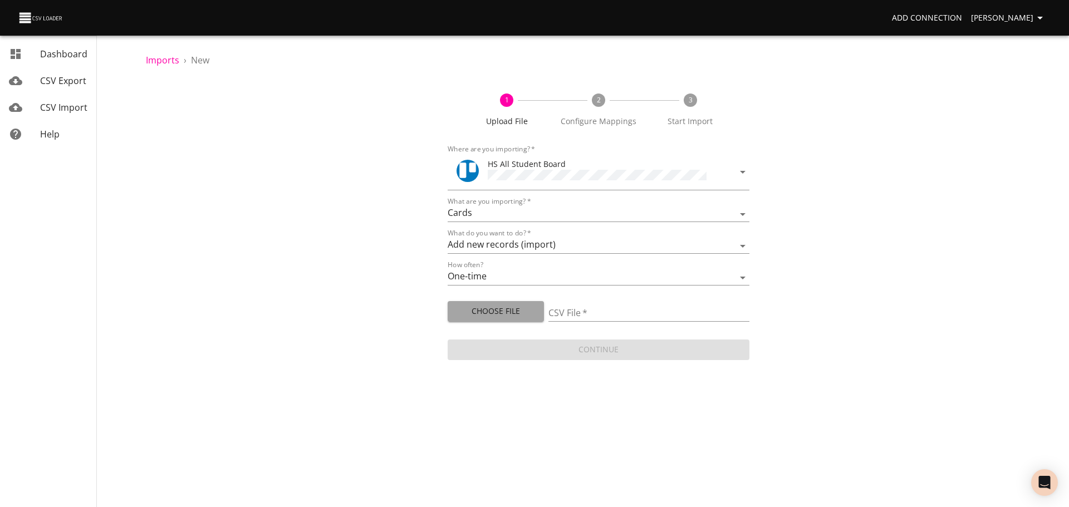
click at [519, 307] on span "Choose File" at bounding box center [495, 312] width 78 height 14
type input "HS 08202025.csv"
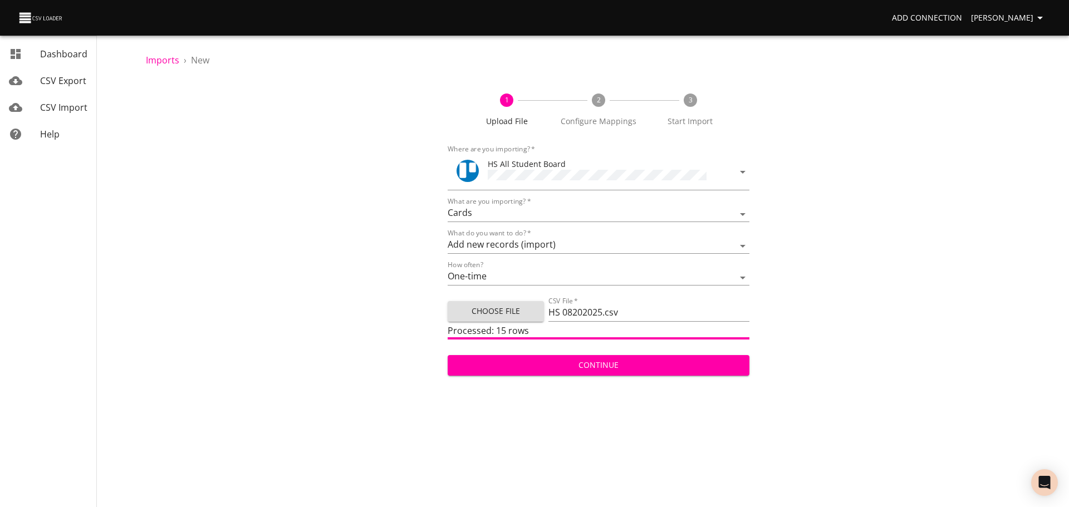
click at [661, 362] on span "Continue" at bounding box center [598, 366] width 284 height 14
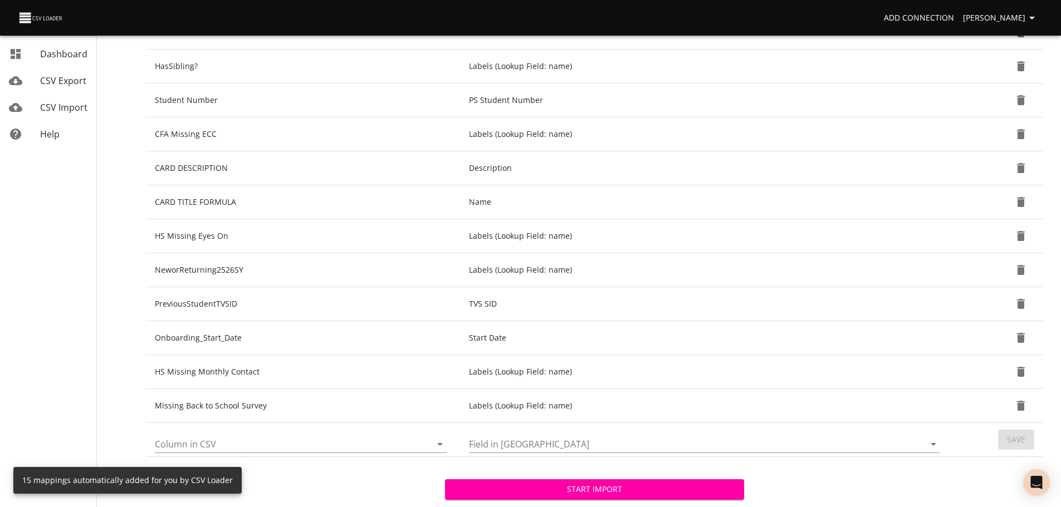
scroll to position [362, 0]
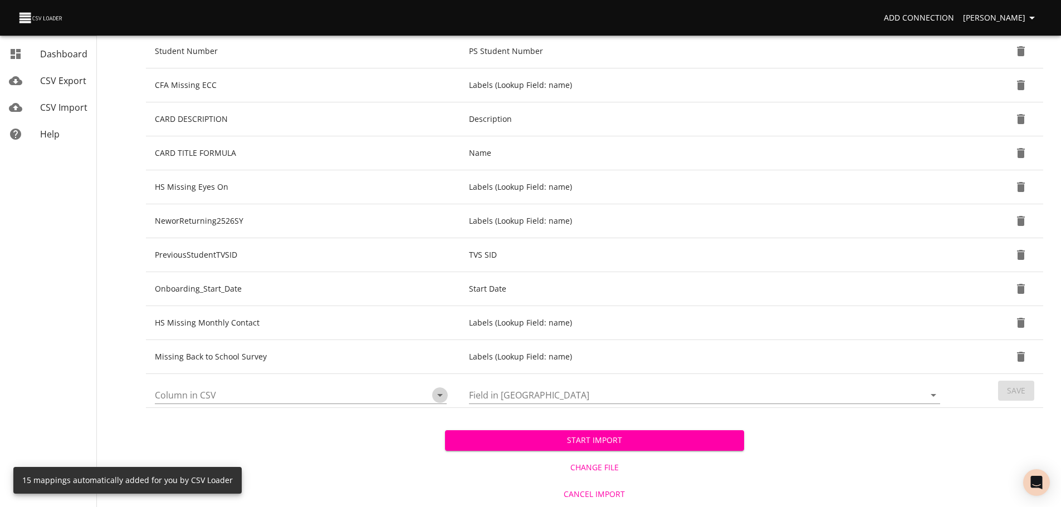
click at [443, 394] on icon "Open" at bounding box center [439, 395] width 13 height 13
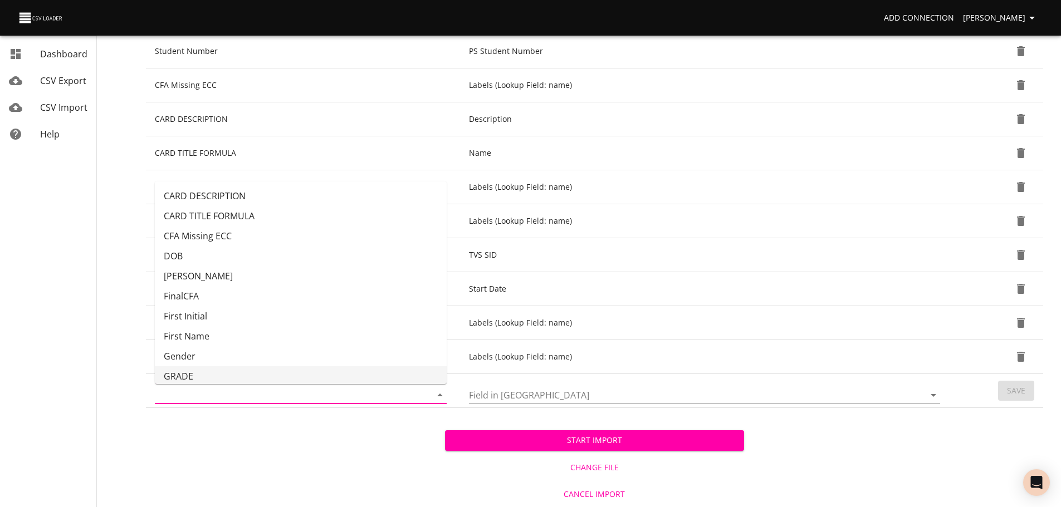
click at [382, 373] on li "GRADE" at bounding box center [301, 376] width 292 height 20
type input "GRADE"
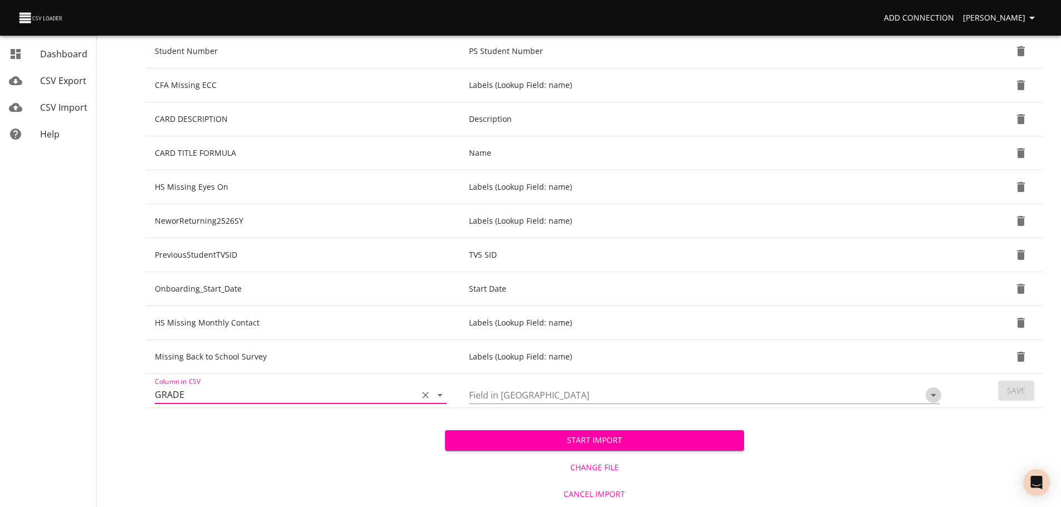
click at [938, 396] on icon "Open" at bounding box center [932, 395] width 13 height 13
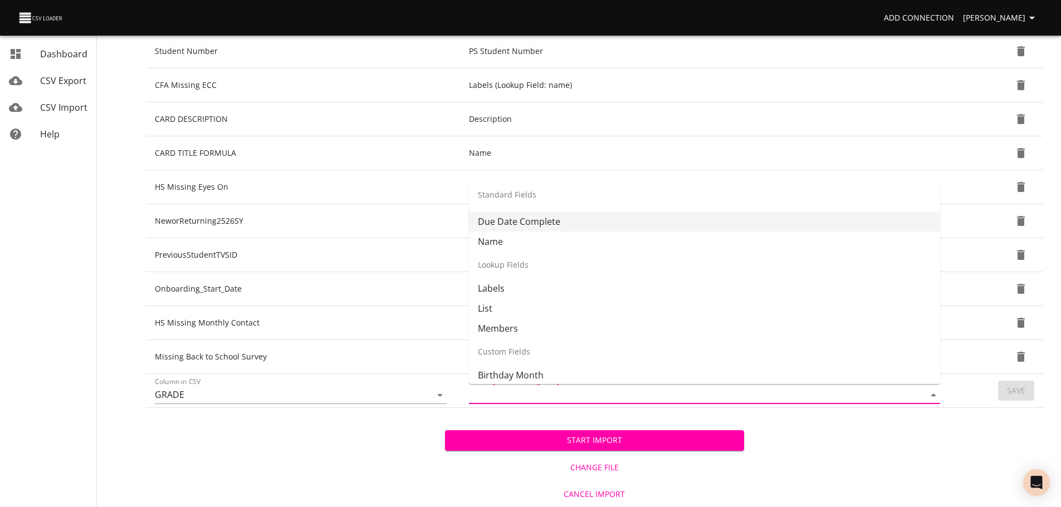
scroll to position [102, 0]
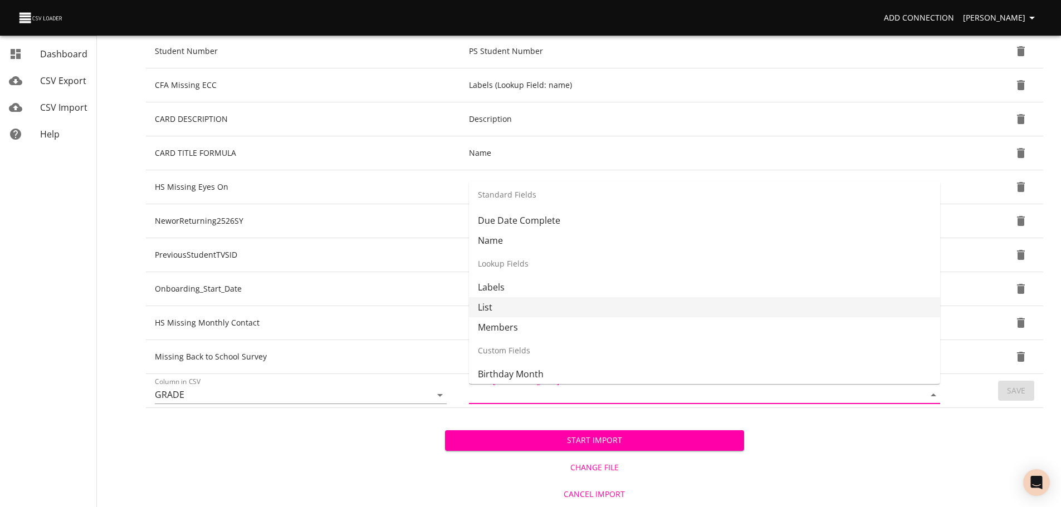
click at [841, 313] on li "List" at bounding box center [704, 307] width 471 height 20
type input "List"
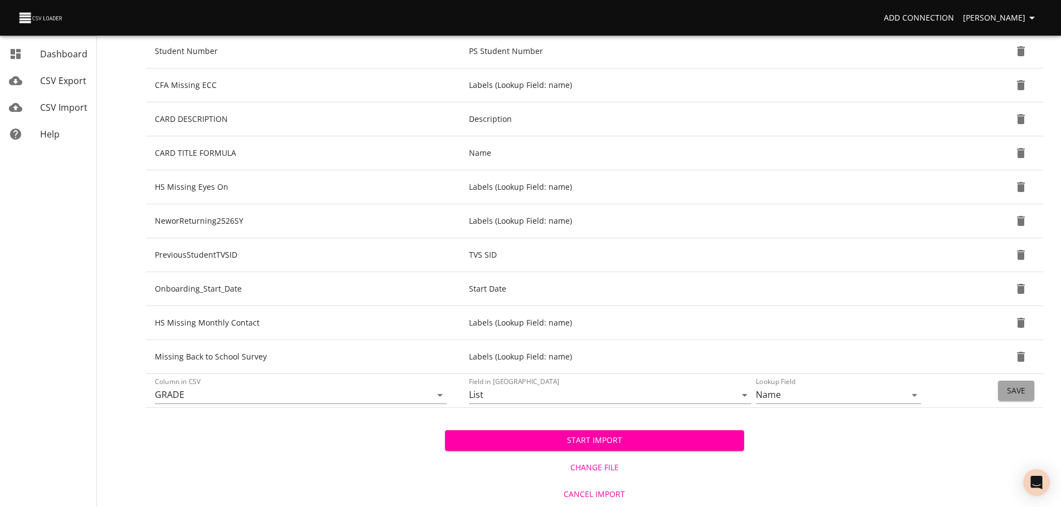
click at [1021, 397] on span "Save" at bounding box center [1016, 391] width 18 height 14
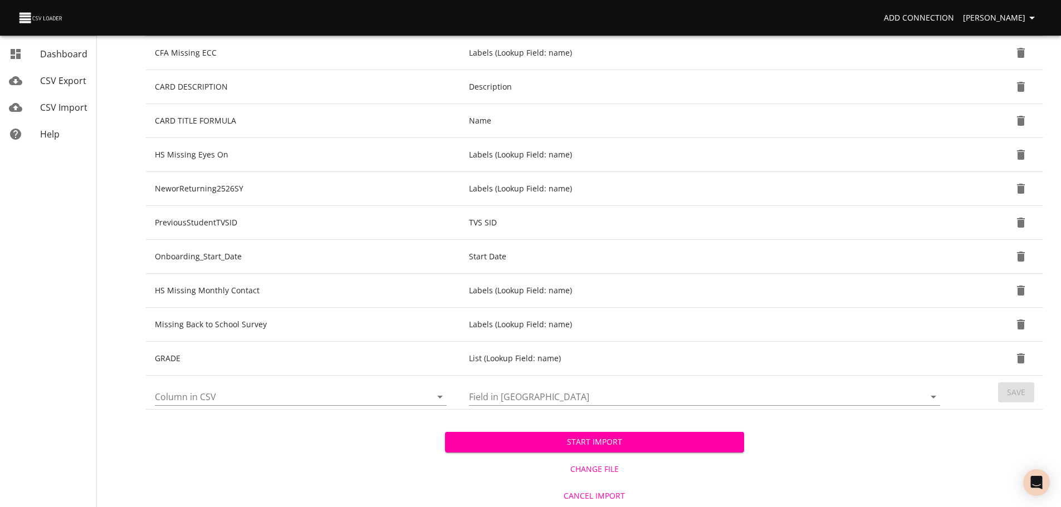
scroll to position [396, 0]
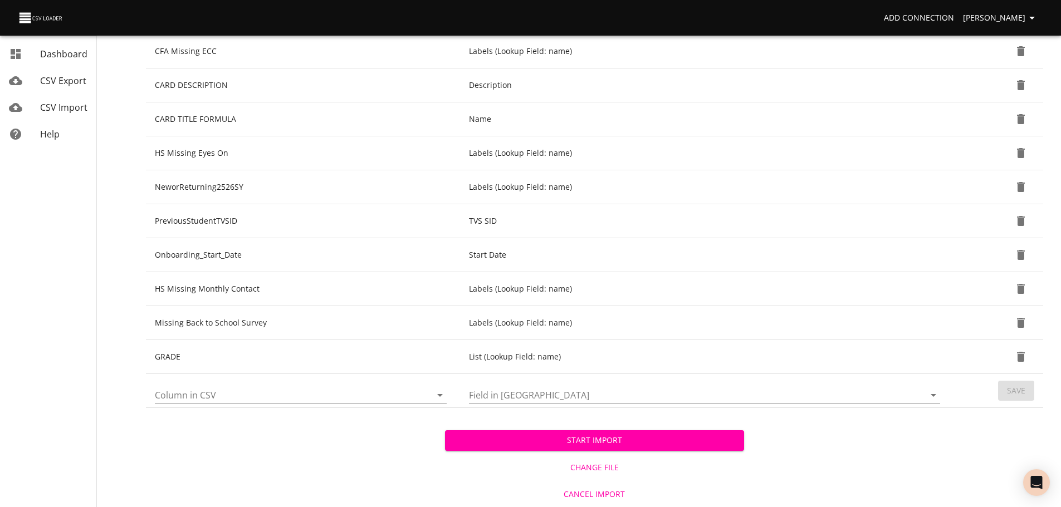
click at [684, 437] on span "Start Import" at bounding box center [594, 441] width 281 height 14
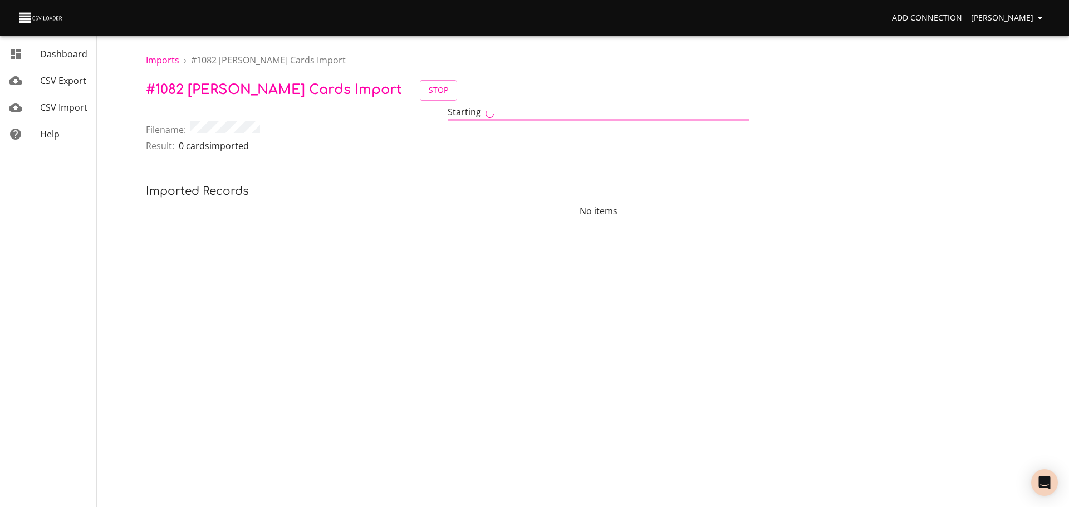
click at [70, 109] on span "CSV Import" at bounding box center [63, 107] width 47 height 12
